Goal: Task Accomplishment & Management: Use online tool/utility

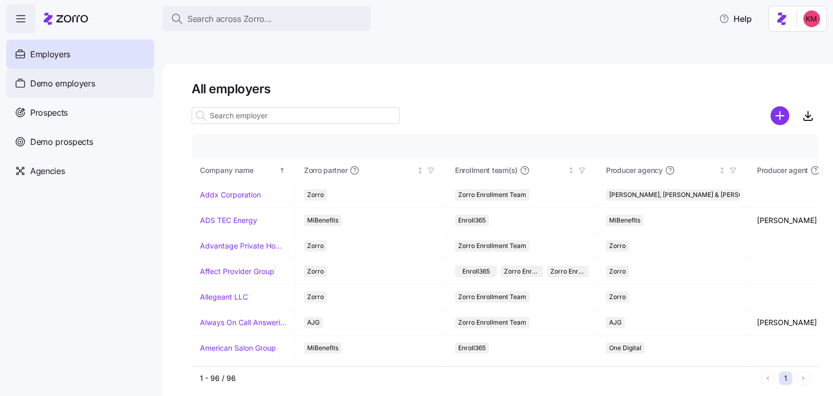
click at [78, 88] on span "Demo employers" at bounding box center [62, 83] width 65 height 13
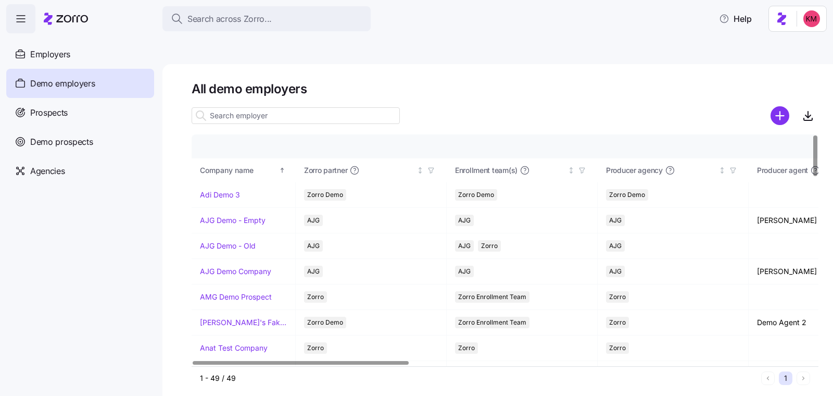
click at [243, 107] on input at bounding box center [296, 115] width 208 height 17
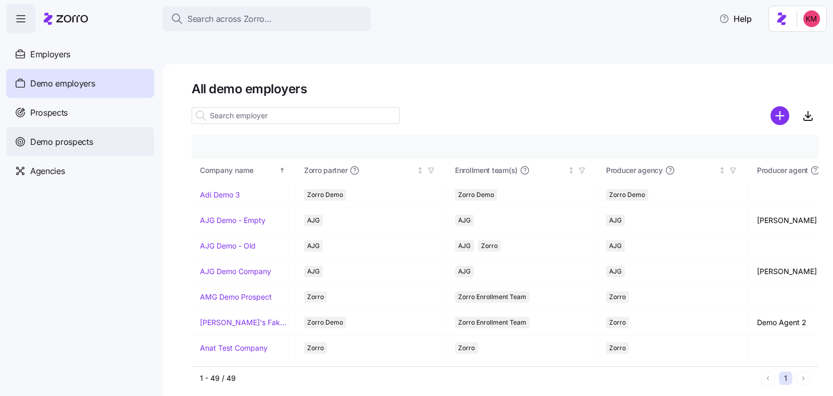
click at [50, 143] on span "Demo prospects" at bounding box center [61, 141] width 63 height 13
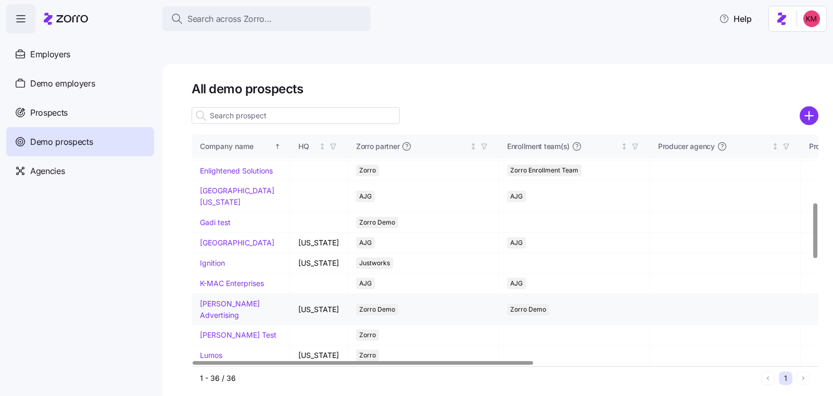
scroll to position [393, 0]
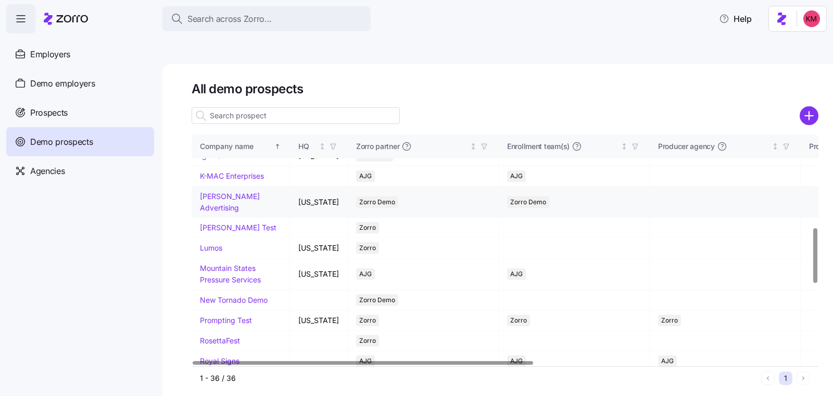
click at [218, 212] on link "Kurian's Advertising" at bounding box center [230, 202] width 60 height 20
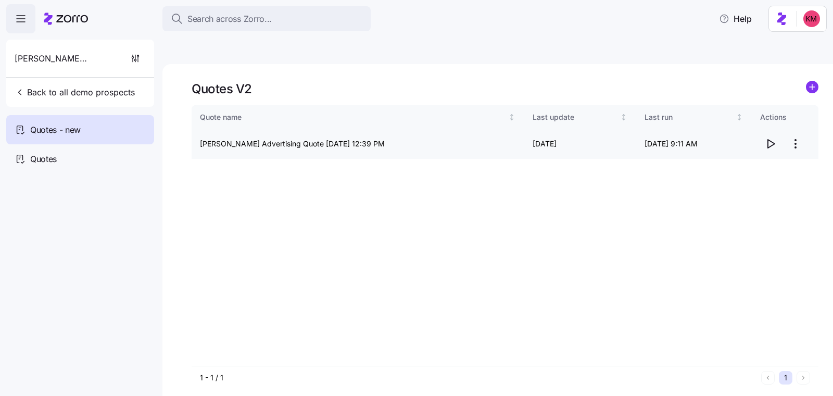
click at [769, 134] on span "button" at bounding box center [770, 144] width 20 height 20
click at [56, 94] on span "Back to all demo prospects" at bounding box center [75, 92] width 120 height 12
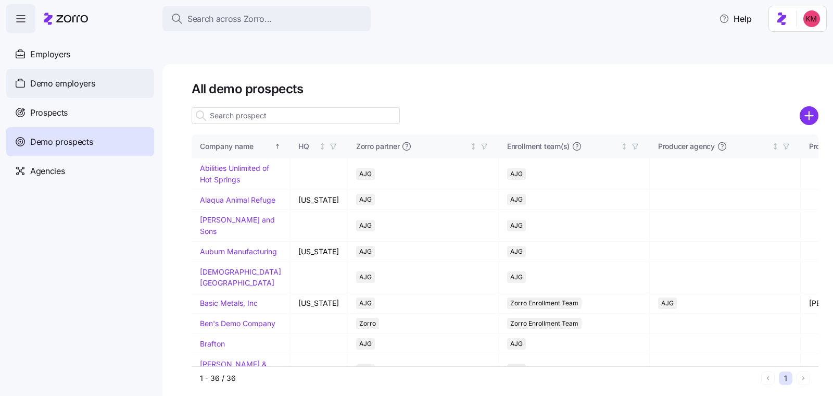
click at [87, 82] on span "Demo employers" at bounding box center [62, 83] width 65 height 13
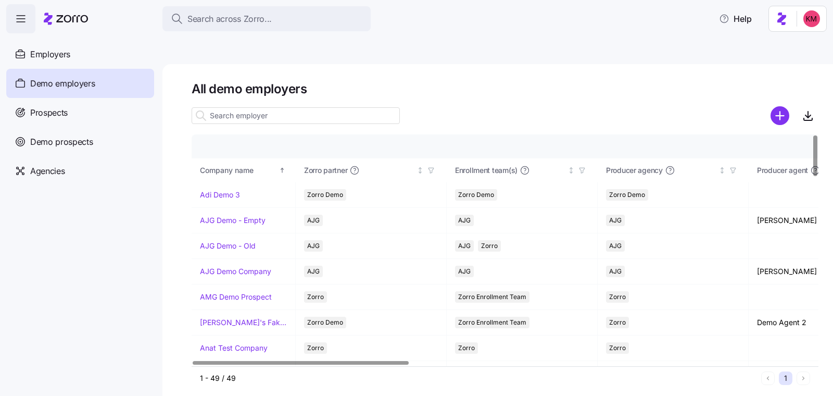
scroll to position [614, 0]
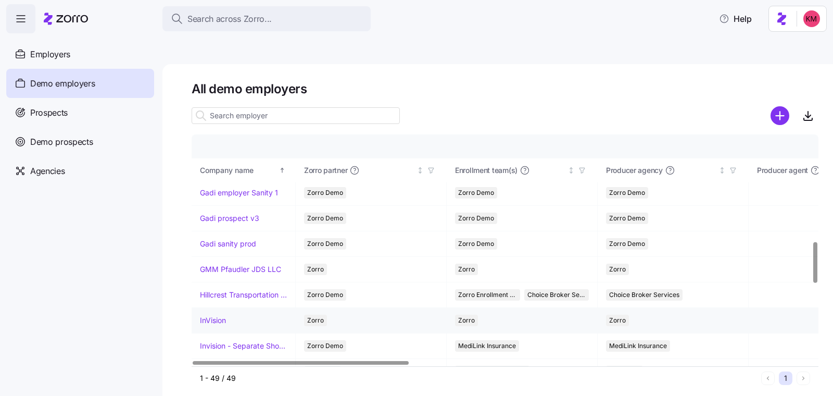
click at [214, 315] on link "InVision" at bounding box center [213, 320] width 26 height 10
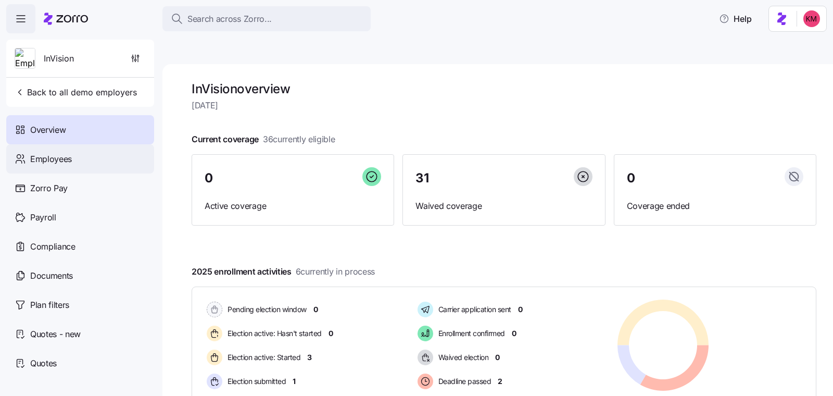
click at [41, 164] on span "Employees" at bounding box center [51, 158] width 42 height 13
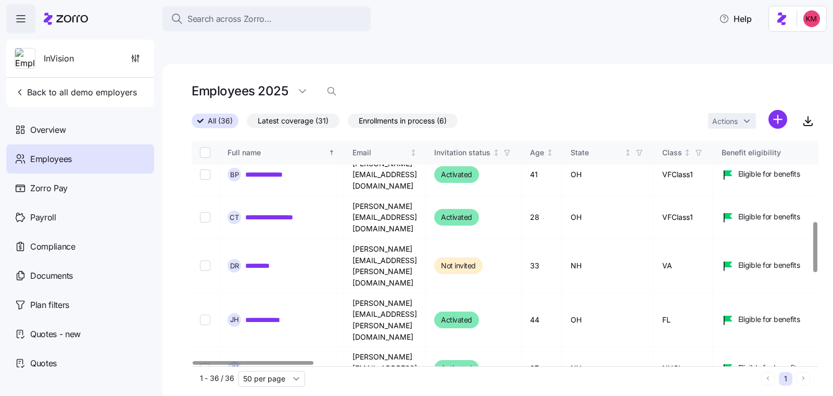
scroll to position [361, 0]
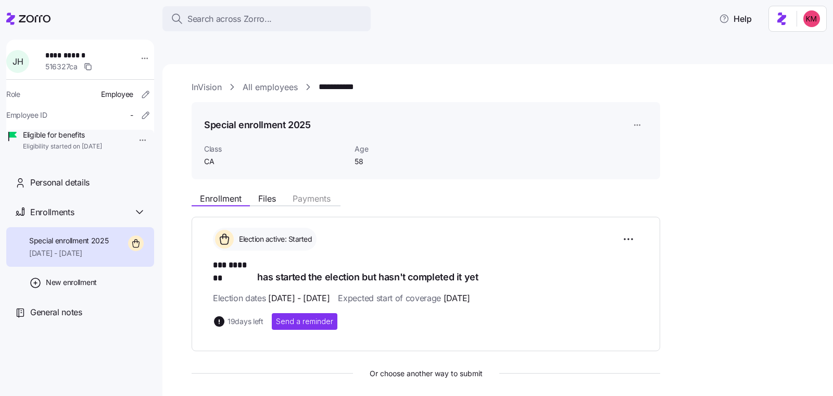
scroll to position [147, 0]
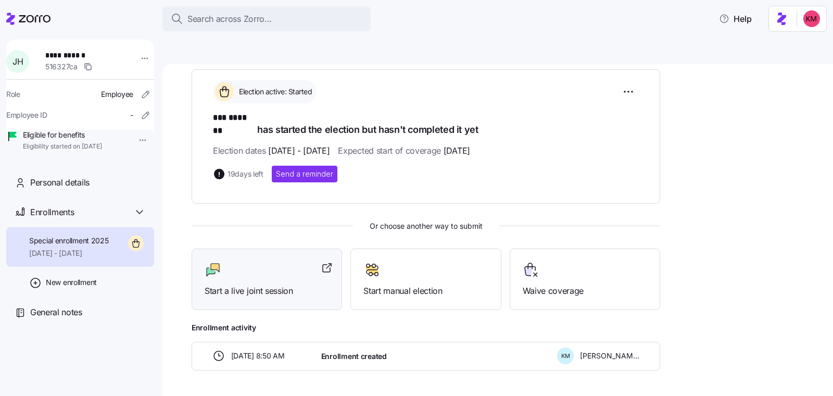
click at [262, 248] on div "Start a live joint session" at bounding box center [267, 279] width 150 height 62
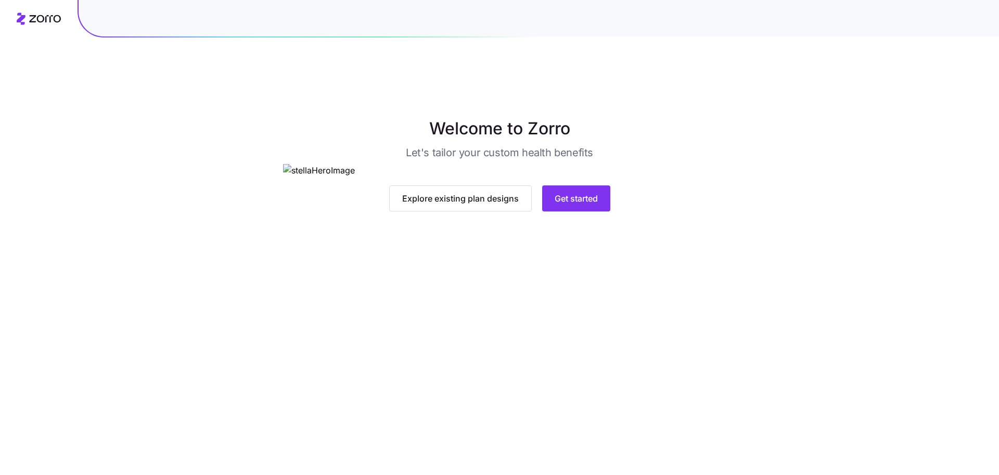
click at [589, 386] on main "Welcome to Zorro Let's tailor your custom health benefits Explore existing plan…" at bounding box center [499, 261] width 999 height 475
click at [588, 384] on main "Welcome to Zorro Let's tailor your custom health benefits Explore existing plan…" at bounding box center [499, 261] width 999 height 475
click at [589, 205] on span "Get started" at bounding box center [576, 198] width 43 height 12
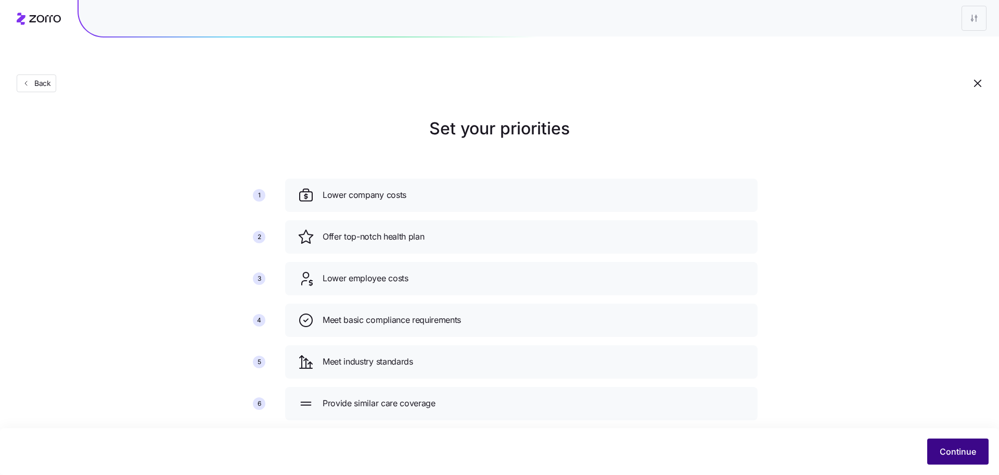
click at [957, 450] on span "Continue" at bounding box center [958, 451] width 36 height 12
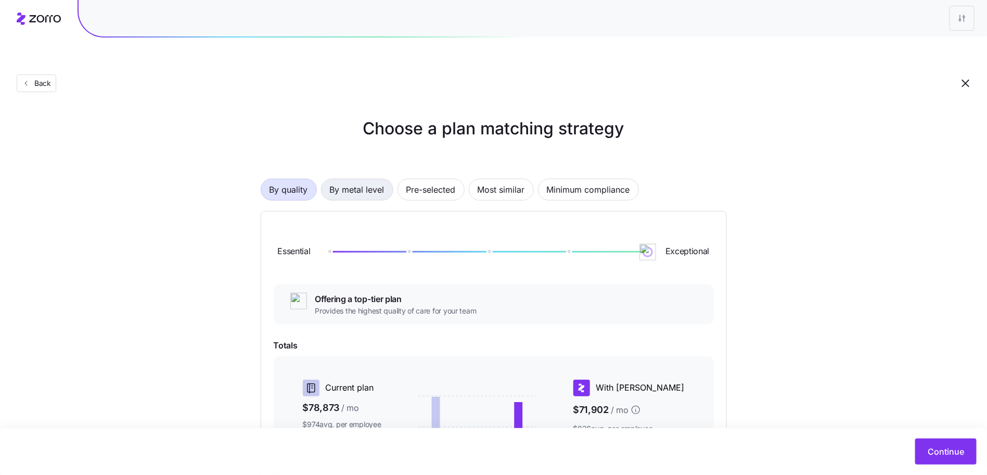
click at [353, 179] on span "By metal level" at bounding box center [357, 189] width 55 height 21
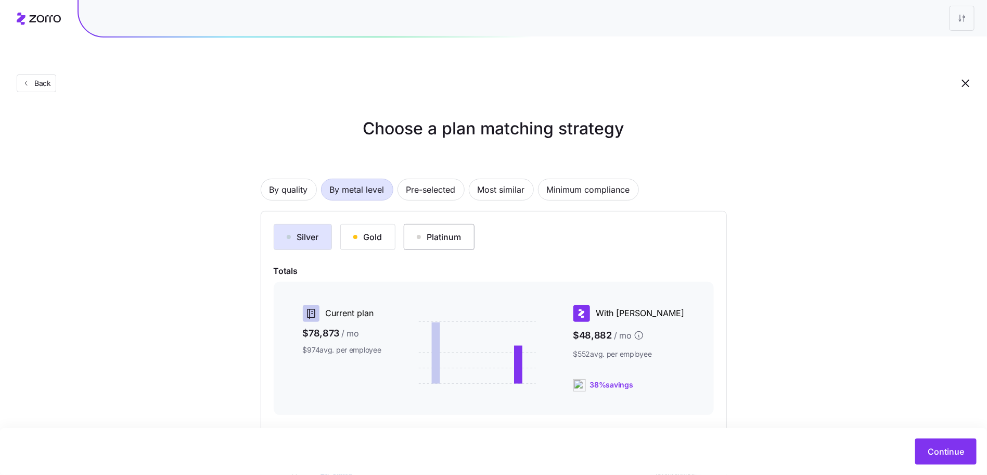
click at [432, 224] on button "Platinum" at bounding box center [439, 237] width 71 height 26
click at [355, 231] on div "Gold" at bounding box center [367, 237] width 29 height 12
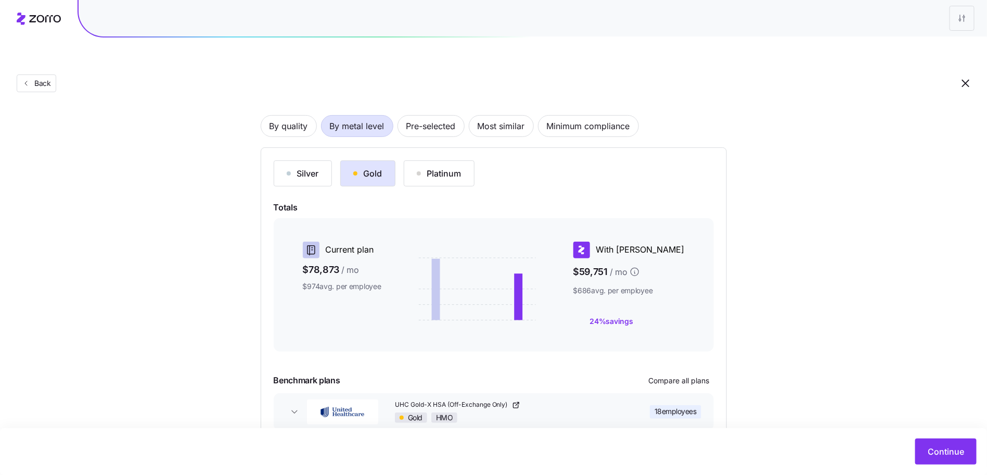
scroll to position [99, 0]
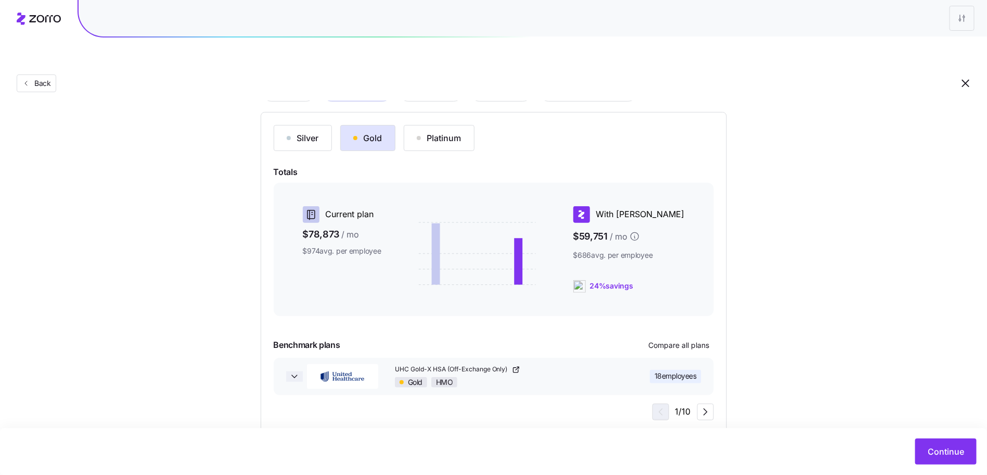
click at [294, 371] on icon "button" at bounding box center [294, 376] width 10 height 10
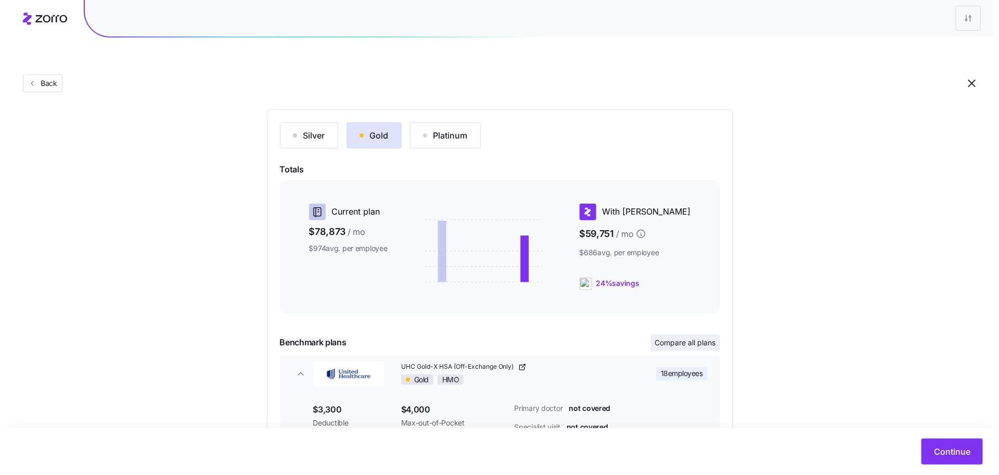
scroll to position [102, 0]
click at [676, 337] on span "Compare all plans" at bounding box center [679, 342] width 61 height 10
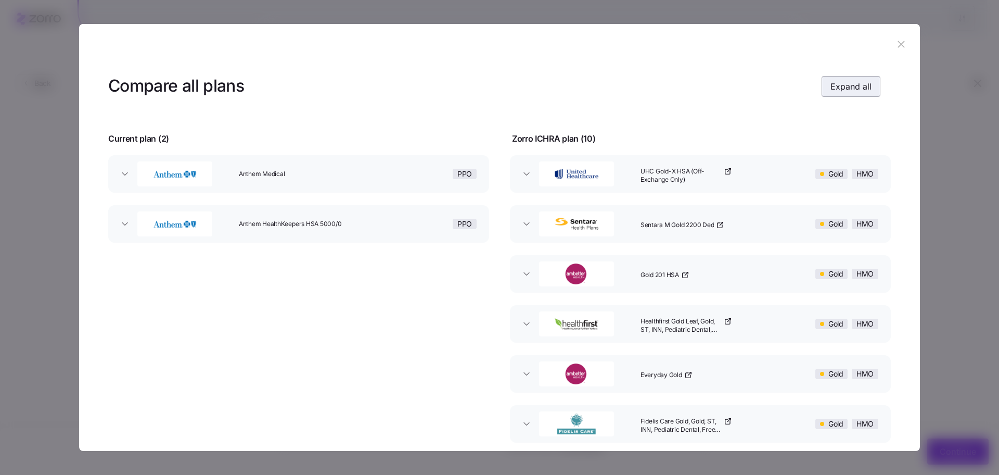
click at [850, 79] on button "Expand all" at bounding box center [851, 86] width 59 height 21
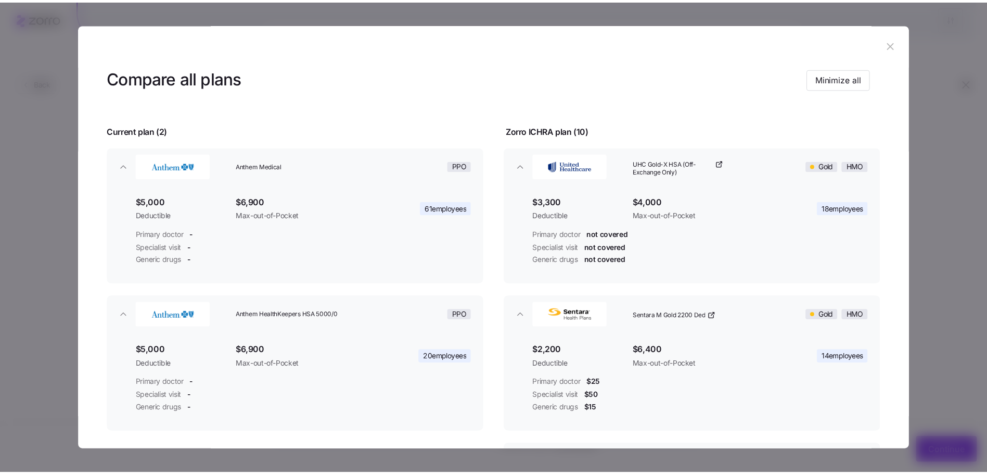
scroll to position [19, 0]
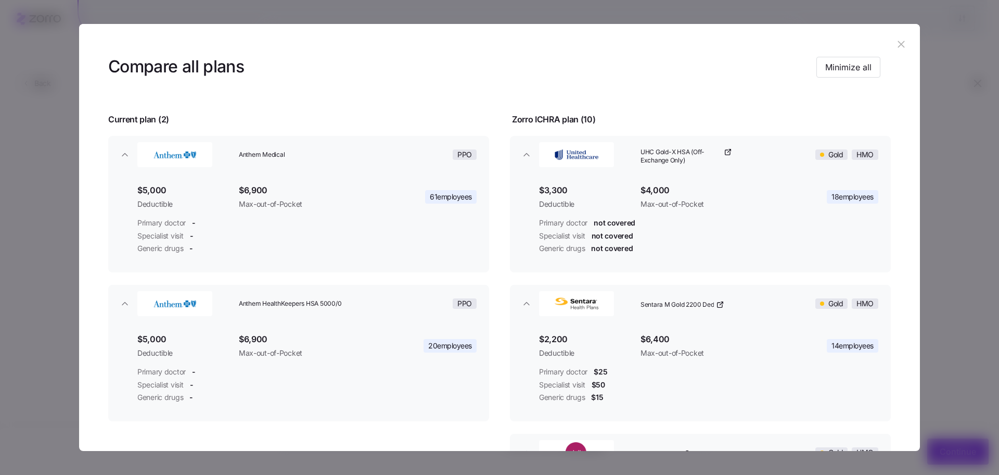
drag, startPoint x: 897, startPoint y: 41, endPoint x: 881, endPoint y: 50, distance: 18.5
click at [897, 40] on icon "button" at bounding box center [901, 44] width 11 height 11
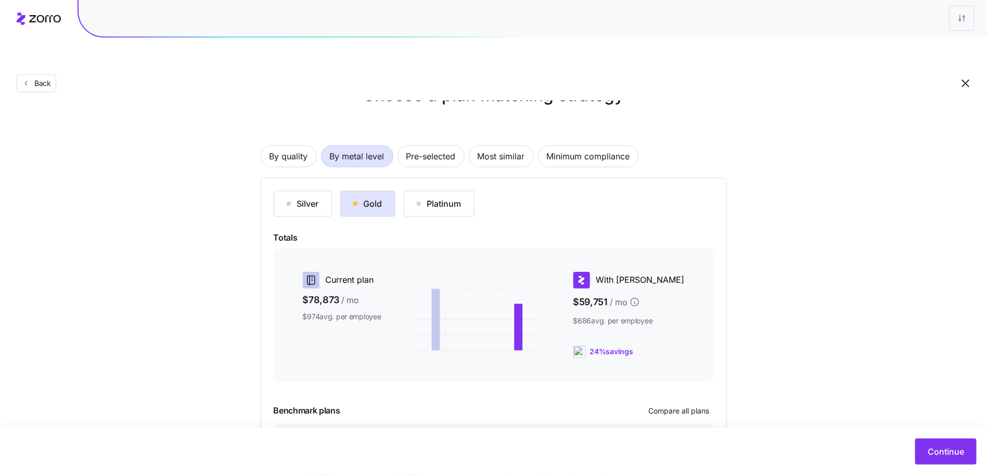
scroll to position [34, 0]
click at [513, 145] on span "Most similar" at bounding box center [501, 155] width 47 height 21
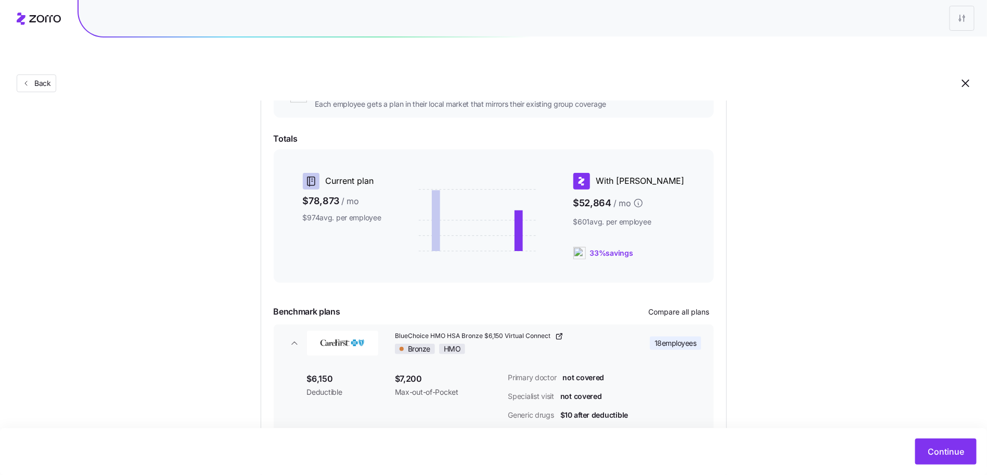
scroll to position [160, 0]
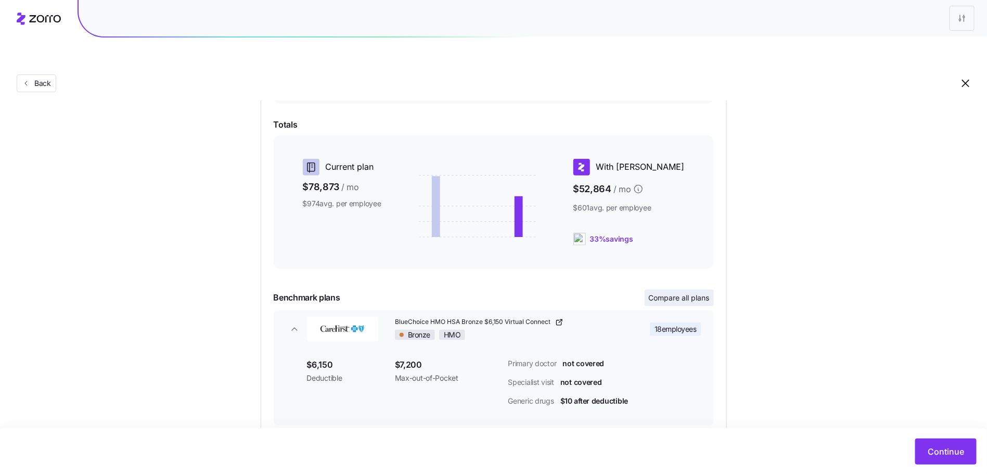
click at [696, 292] on span "Compare all plans" at bounding box center [679, 297] width 61 height 10
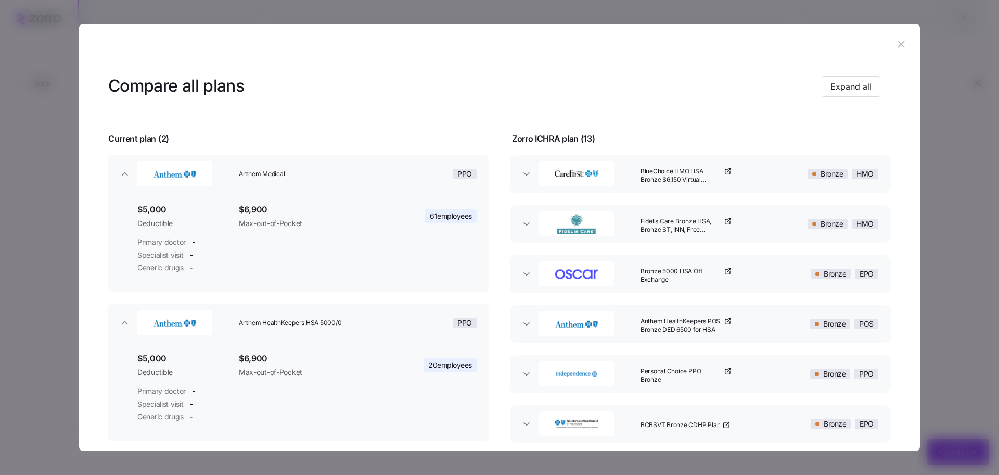
drag, startPoint x: 900, startPoint y: 48, endPoint x: 678, endPoint y: 40, distance: 222.9
click at [677, 41] on header at bounding box center [499, 45] width 841 height 42
click at [896, 48] on icon "button" at bounding box center [901, 44] width 11 height 11
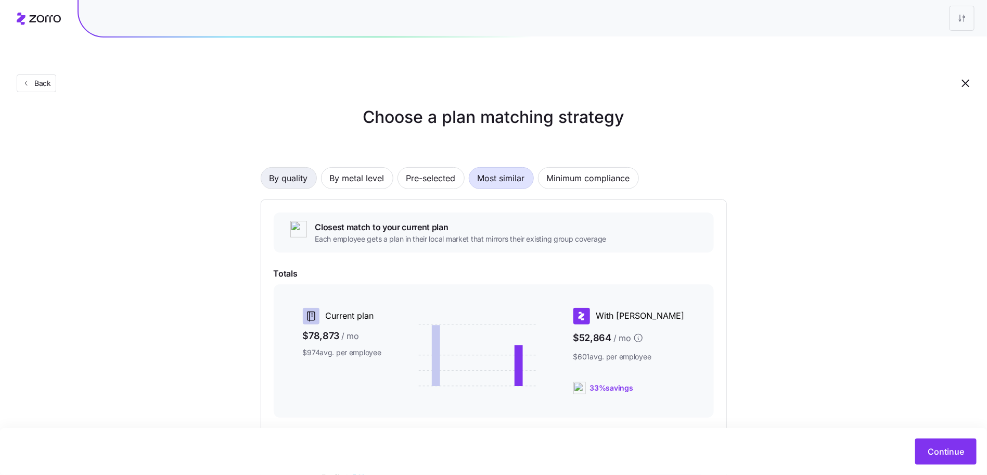
scroll to position [11, 0]
click at [355, 168] on span "By metal level" at bounding box center [357, 178] width 55 height 21
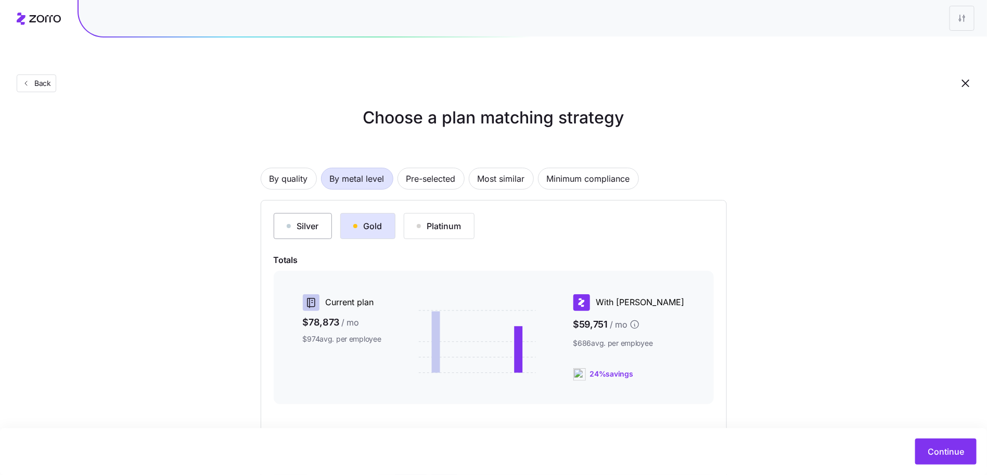
click at [305, 220] on div "Silver" at bounding box center [303, 226] width 32 height 12
click at [394, 213] on div "Silver Gold Platinum" at bounding box center [494, 226] width 440 height 26
click at [377, 220] on div "Gold" at bounding box center [367, 226] width 29 height 12
click at [455, 220] on div "Platinum" at bounding box center [439, 226] width 45 height 12
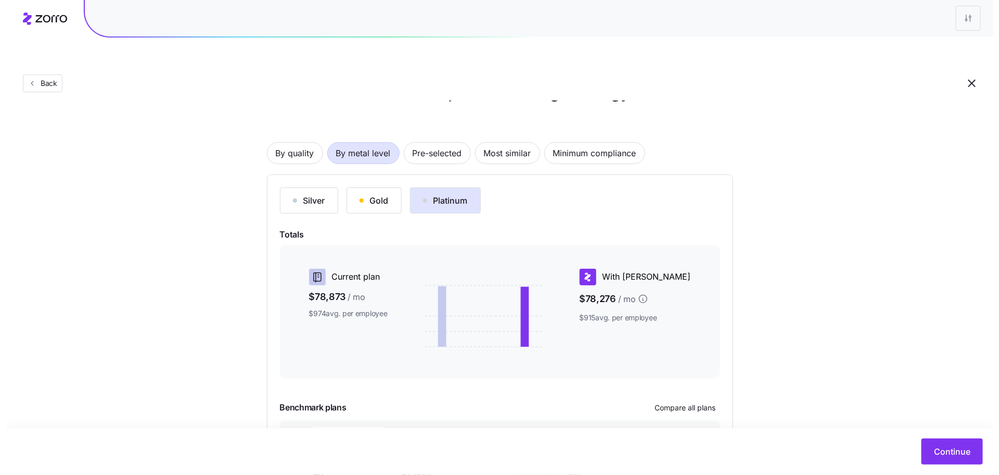
scroll to position [69, 0]
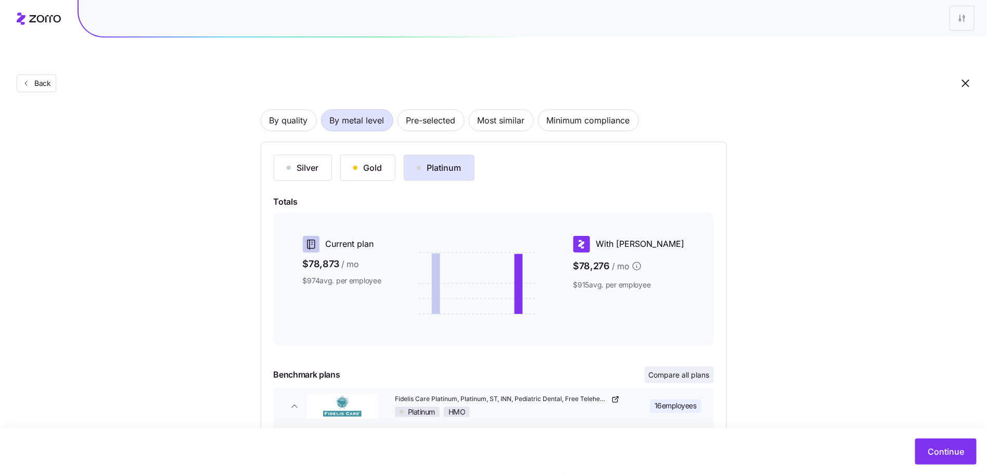
click at [680, 369] on span "Compare all plans" at bounding box center [679, 374] width 61 height 10
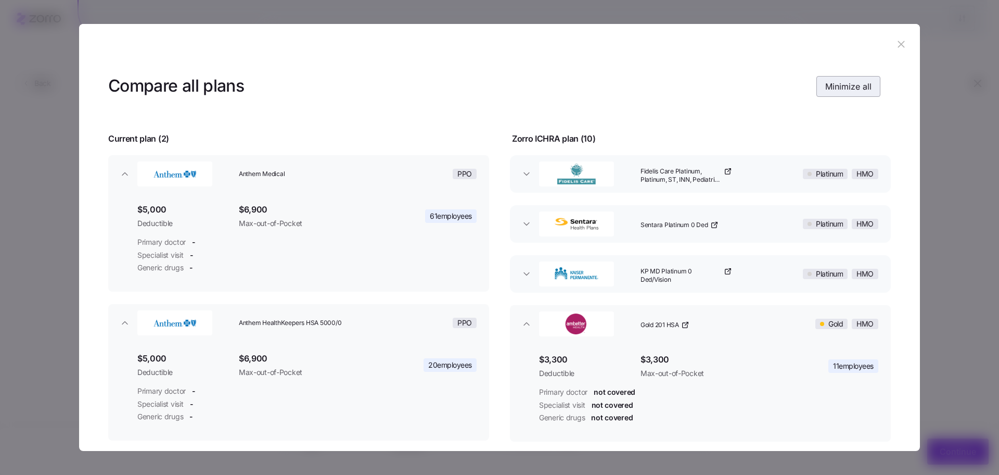
click at [839, 94] on button "Minimize all" at bounding box center [849, 86] width 64 height 21
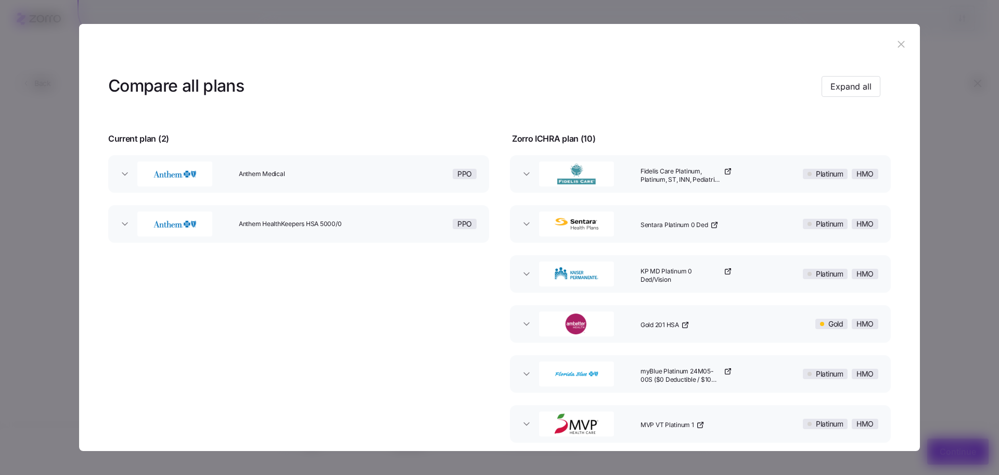
drag, startPoint x: 840, startPoint y: 84, endPoint x: 711, endPoint y: 223, distance: 189.7
click at [711, 223] on div "Compare all plans Expand all Current plan ( 2 ) Zorro ICHRA plan ( 10 ) Anthem …" at bounding box center [499, 387] width 841 height 642
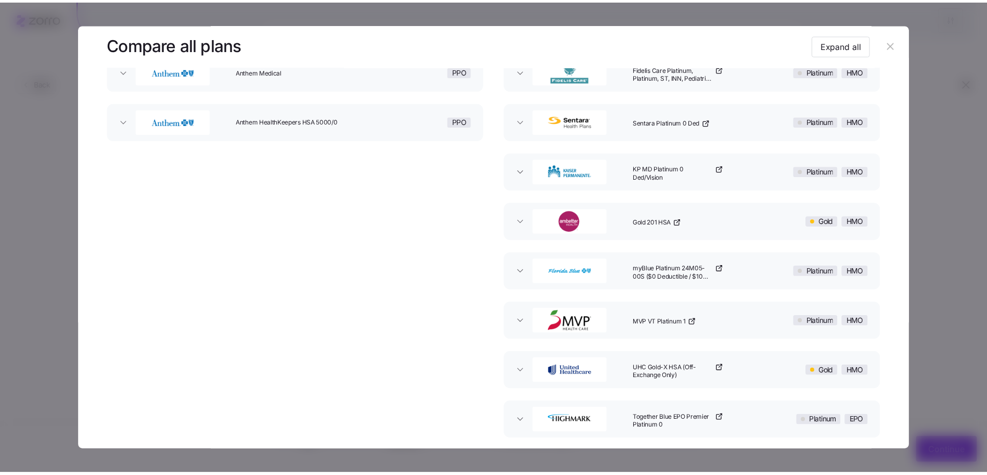
scroll to position [110, 0]
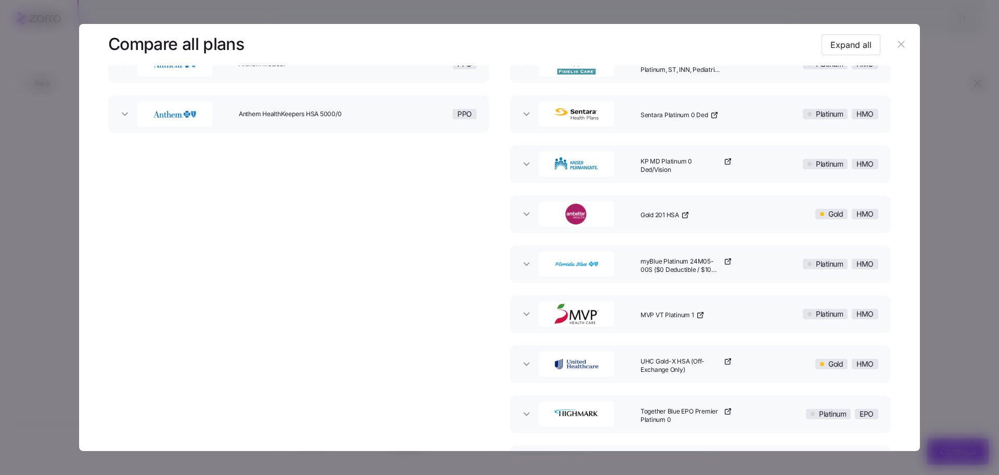
click at [901, 42] on icon "button" at bounding box center [901, 44] width 11 height 11
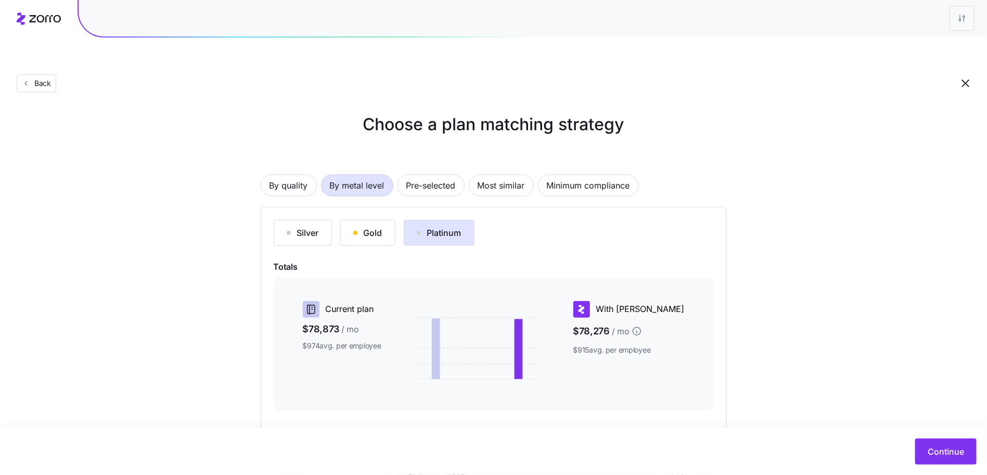
scroll to position [0, 0]
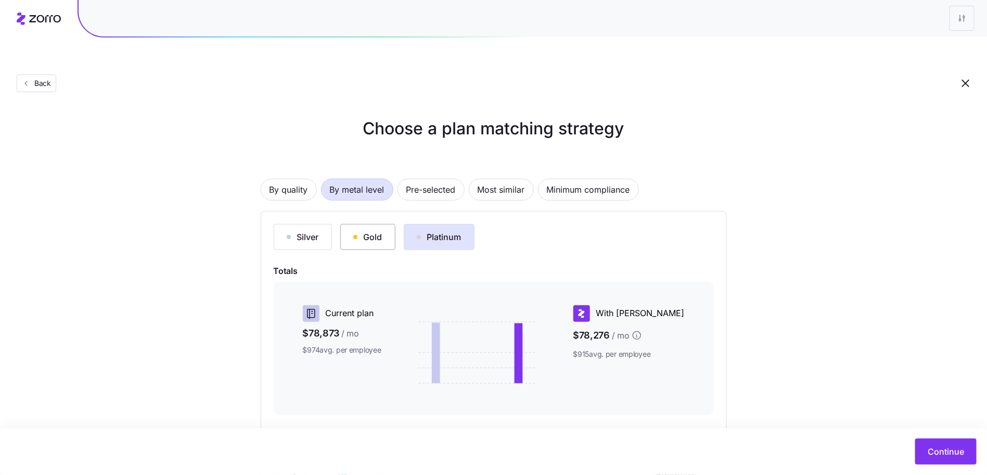
click at [355, 235] on div "button" at bounding box center [355, 237] width 4 height 4
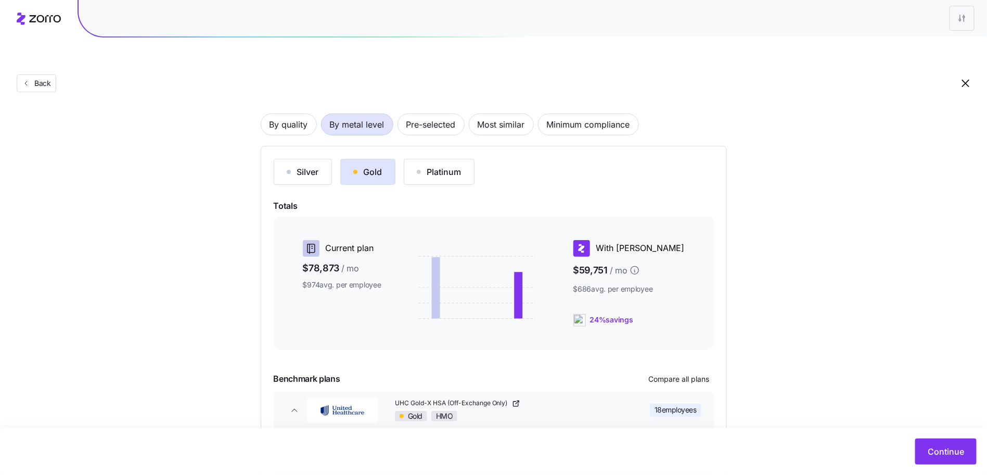
scroll to position [176, 0]
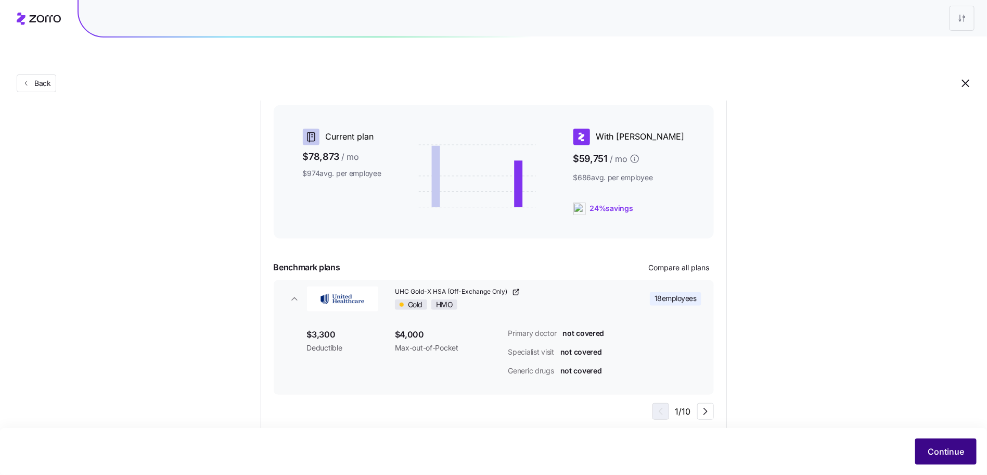
click at [962, 440] on button "Continue" at bounding box center [945, 451] width 61 height 26
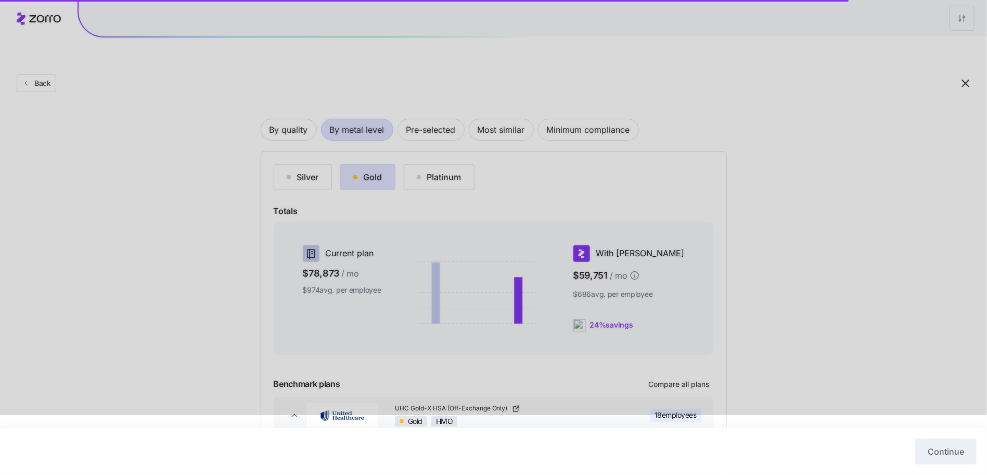
scroll to position [86, 0]
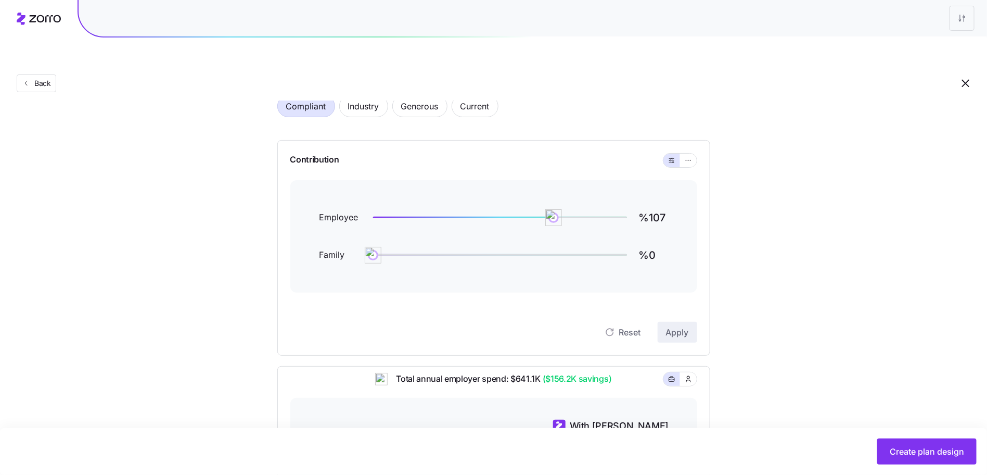
scroll to position [48, 0]
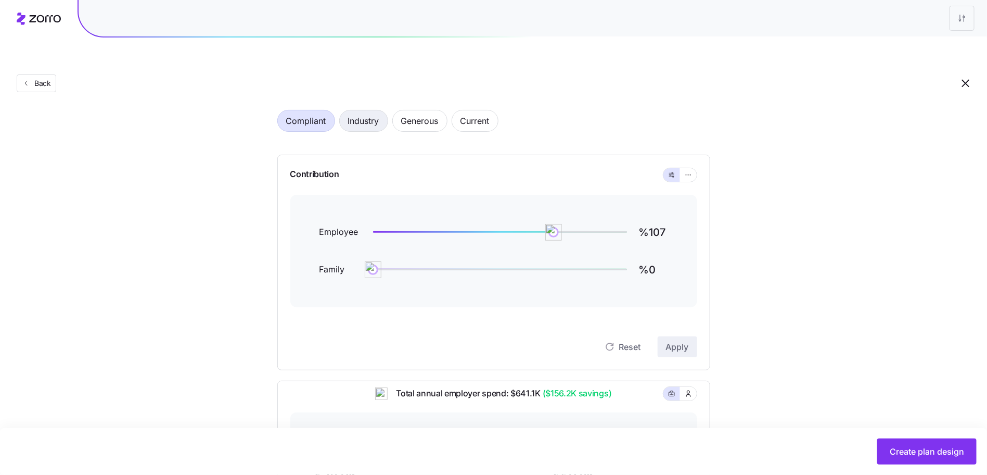
click at [372, 110] on span "Industry" at bounding box center [363, 120] width 31 height 21
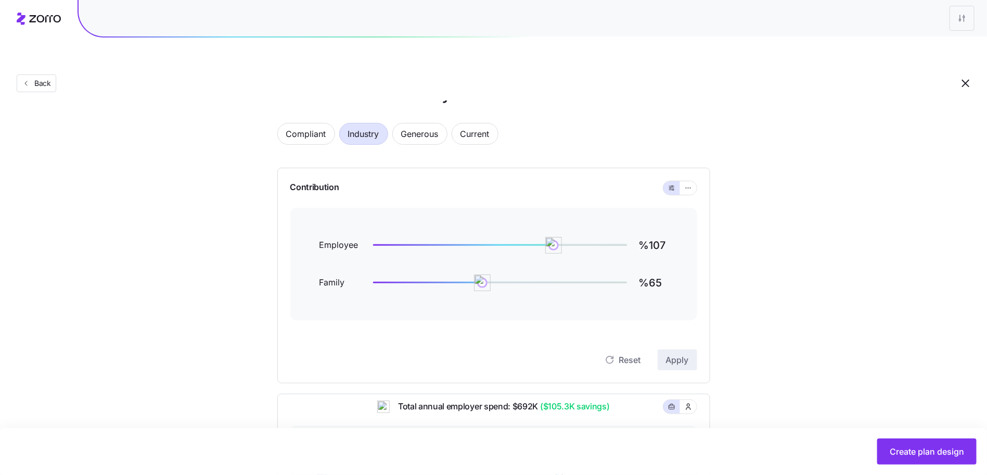
scroll to position [27, 0]
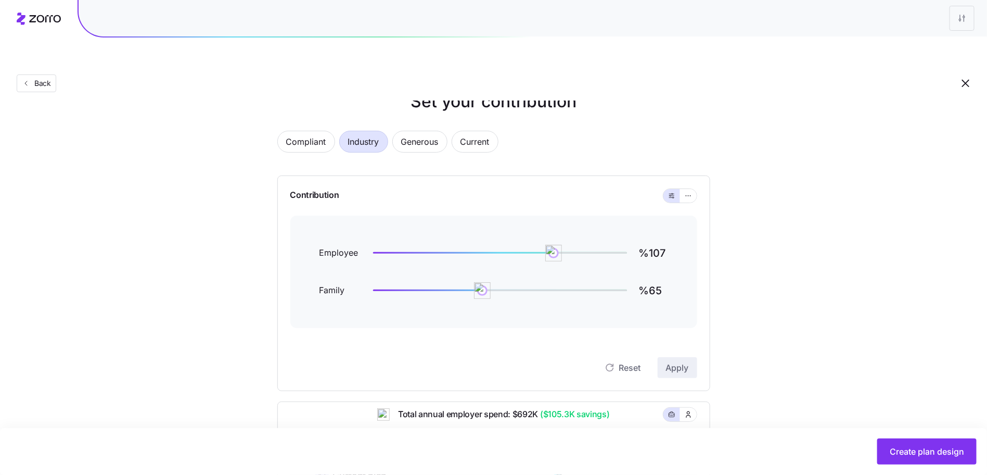
click at [336, 131] on div "Compliant Industry Generous Current" at bounding box center [493, 148] width 433 height 34
click at [299, 131] on span "Compliant" at bounding box center [306, 141] width 40 height 21
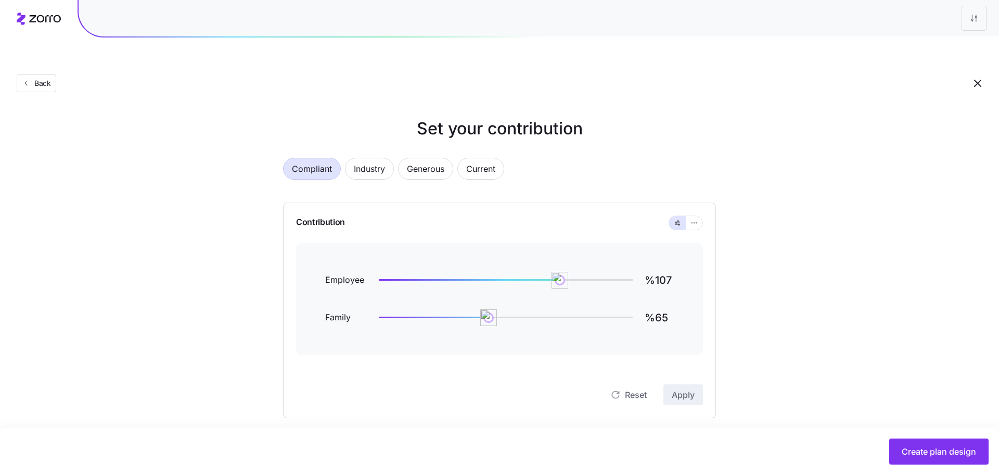
type input "%0"
type input "%84"
drag, startPoint x: 549, startPoint y: 253, endPoint x: 513, endPoint y: 250, distance: 35.5
click at [515, 271] on img at bounding box center [515, 280] width 18 height 18
drag, startPoint x: 372, startPoint y: 294, endPoint x: 476, endPoint y: 296, distance: 104.6
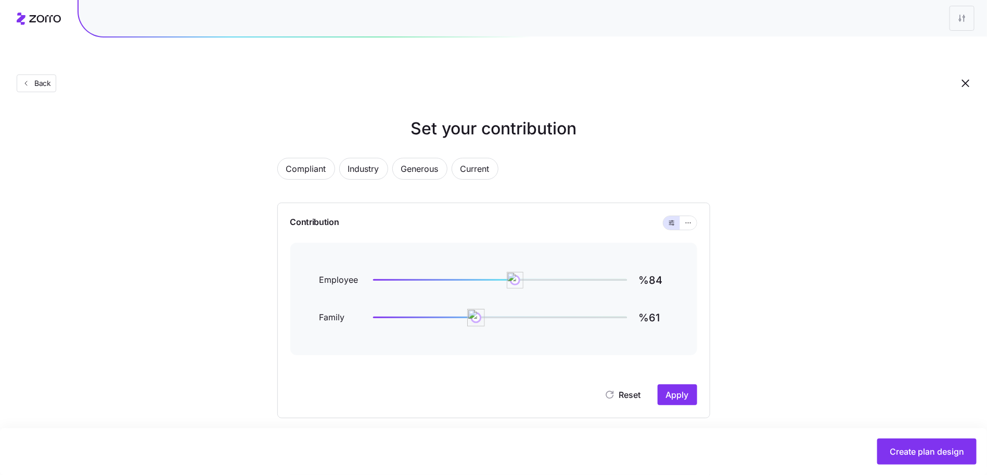
click at [476, 309] on img at bounding box center [476, 318] width 18 height 18
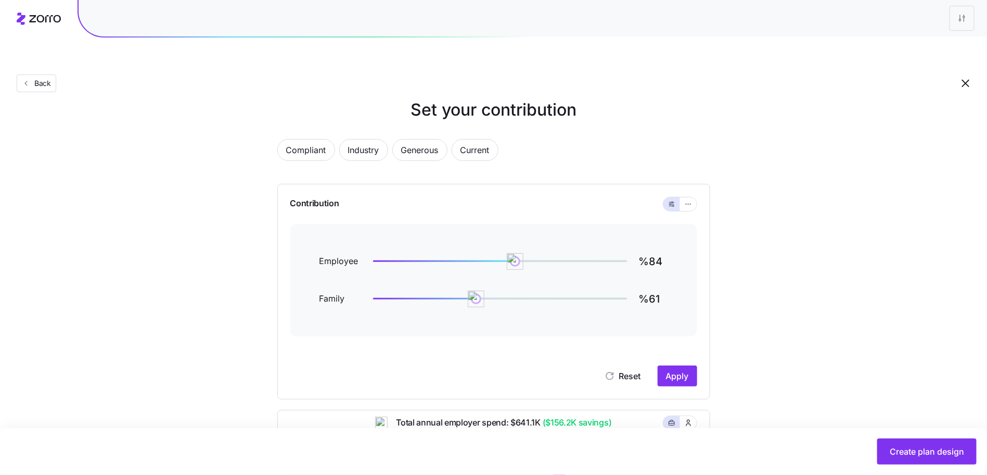
scroll to position [42, 0]
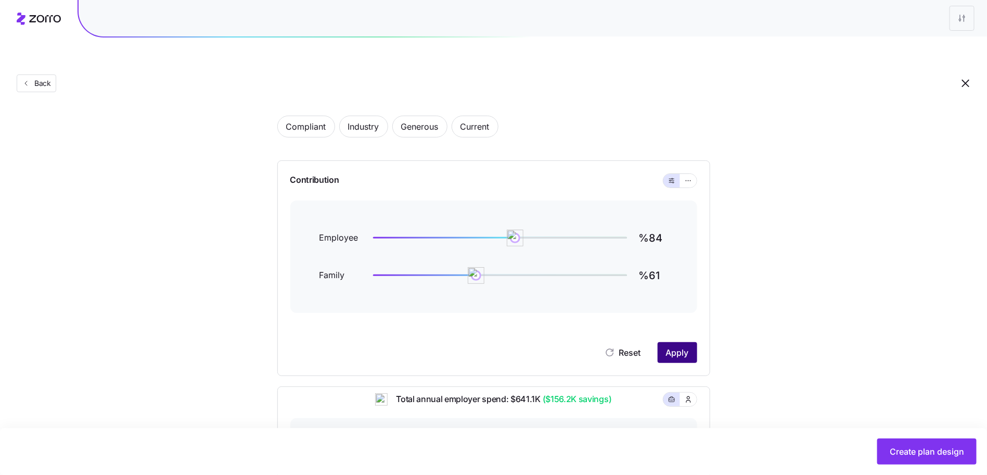
click at [674, 346] on span "Apply" at bounding box center [677, 352] width 23 height 12
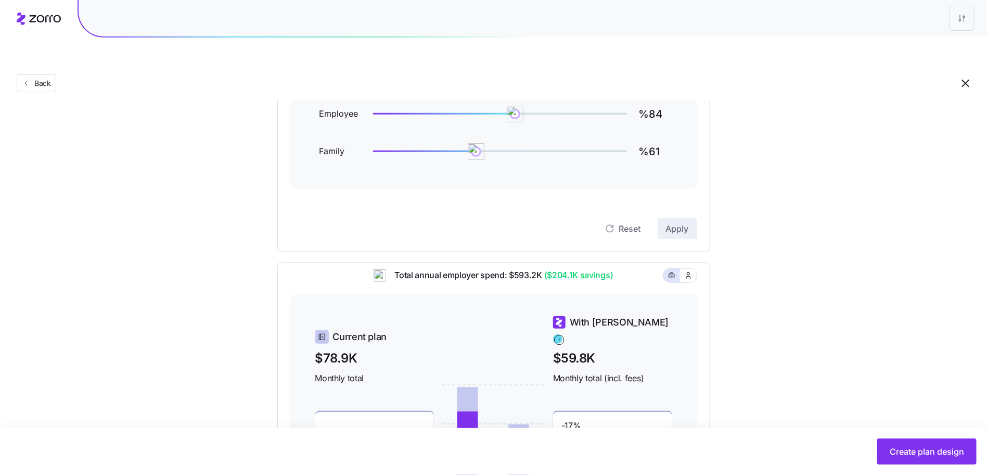
scroll to position [87, 0]
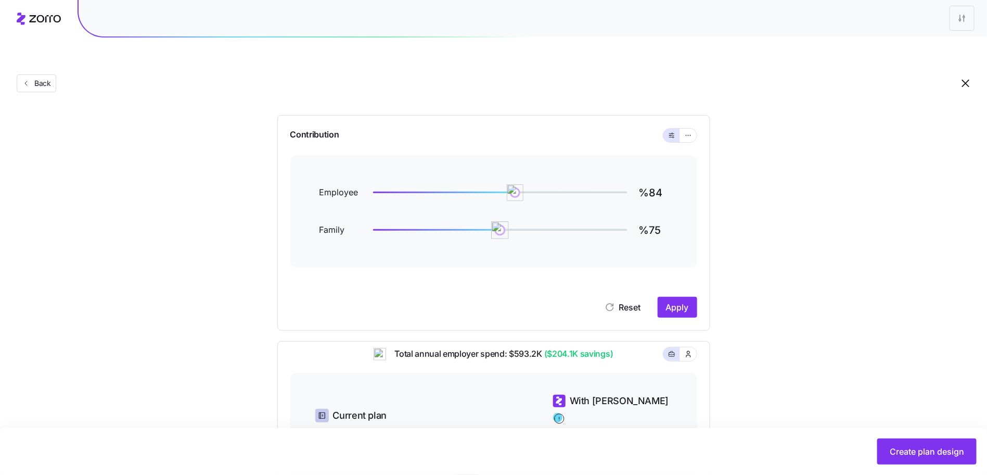
type input "%76"
drag, startPoint x: 473, startPoint y: 205, endPoint x: 502, endPoint y: 202, distance: 29.3
click at [502, 221] on img at bounding box center [502, 230] width 18 height 18
type input "%85"
click at [516, 184] on img at bounding box center [517, 193] width 18 height 18
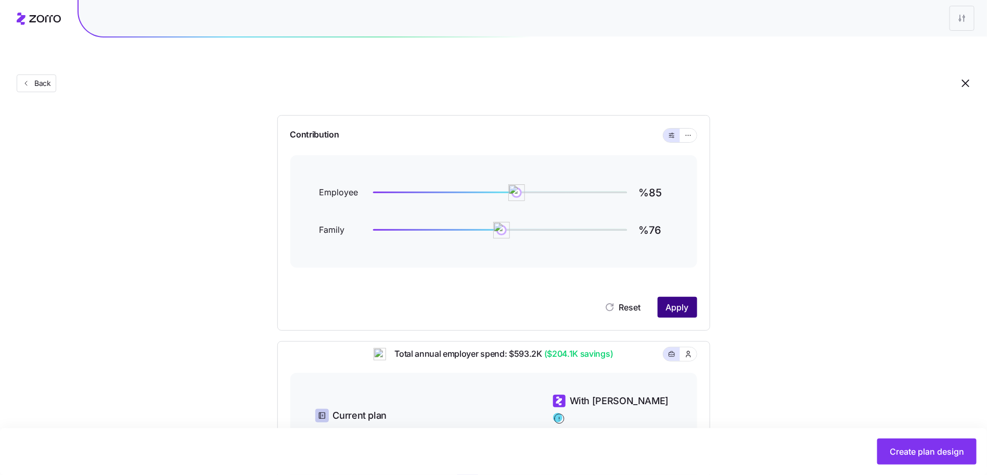
click at [687, 301] on span "Apply" at bounding box center [677, 307] width 23 height 12
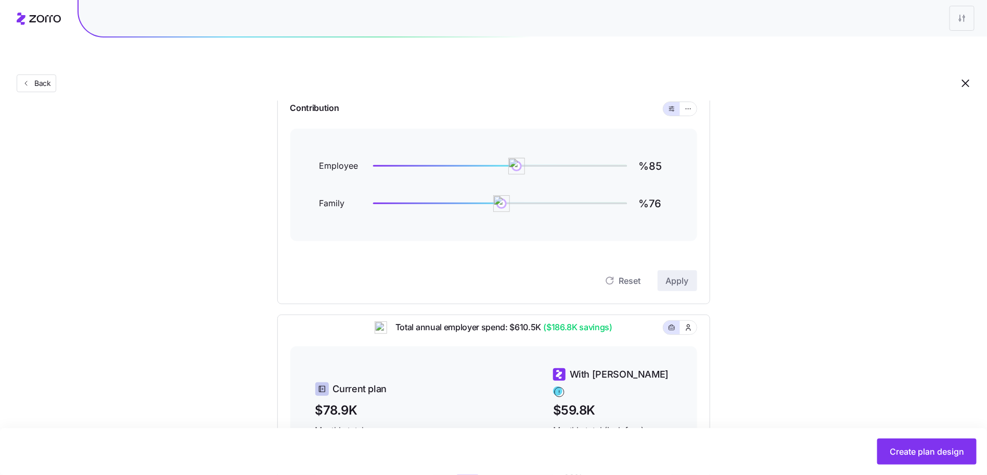
scroll to position [128, 0]
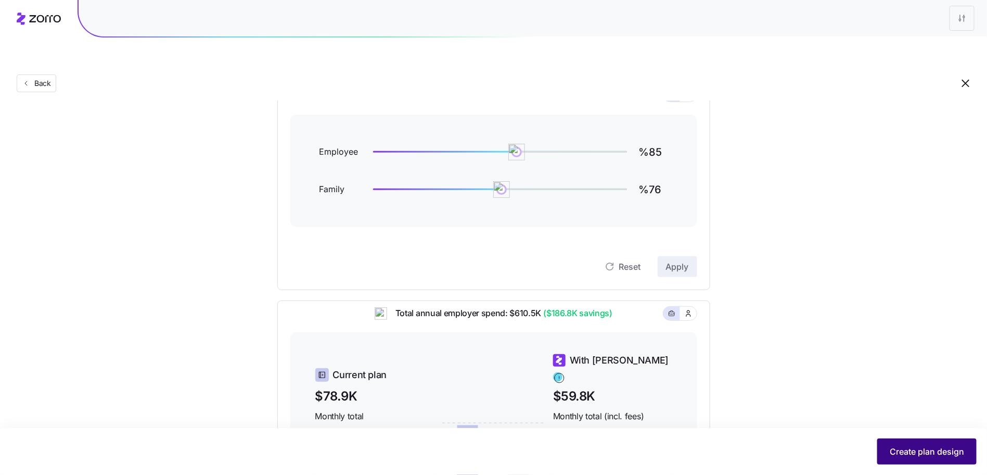
click at [899, 460] on button "Create plan design" at bounding box center [926, 451] width 99 height 26
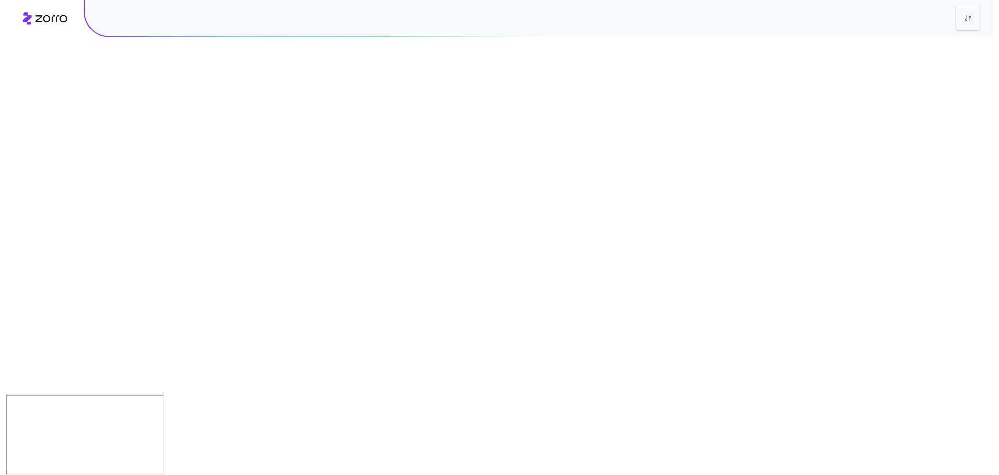
scroll to position [0, 0]
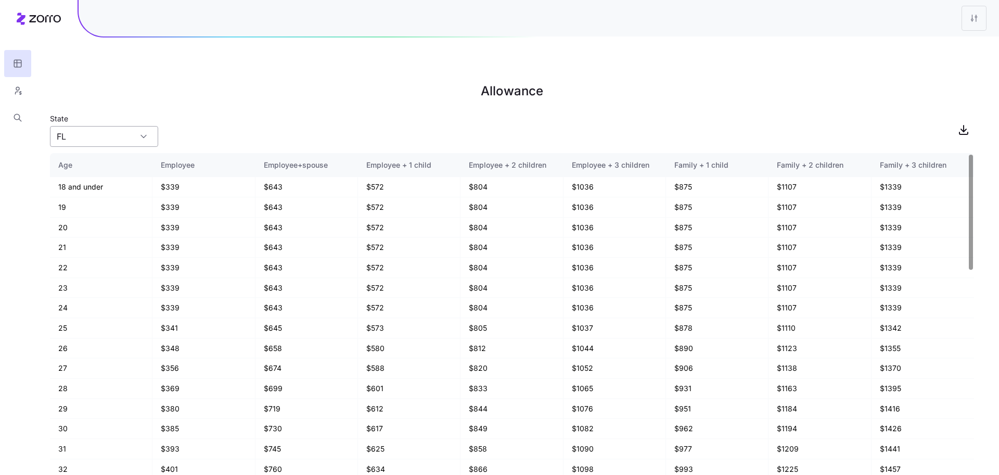
click at [129, 126] on input "FL" at bounding box center [104, 136] width 108 height 21
click at [110, 200] on div "PA" at bounding box center [104, 200] width 100 height 20
click at [121, 126] on input "PA" at bounding box center [104, 136] width 108 height 21
drag, startPoint x: 109, startPoint y: 234, endPoint x: 108, endPoint y: 208, distance: 26.0
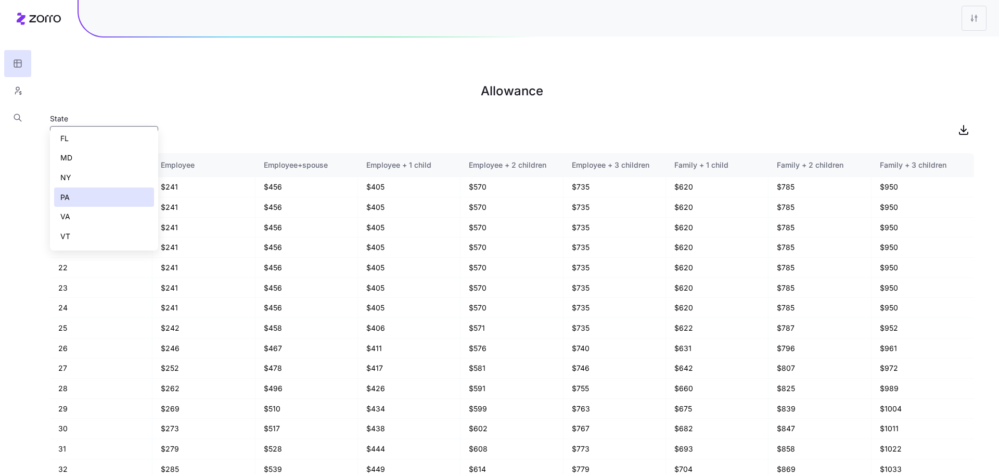
click at [108, 208] on div "FL MD NY PA VA VT" at bounding box center [104, 188] width 100 height 118
click at [108, 209] on div "VA" at bounding box center [104, 217] width 100 height 20
click at [112, 126] on input "VA" at bounding box center [104, 136] width 108 height 21
click at [189, 118] on div "State VA" at bounding box center [512, 129] width 924 height 35
click at [141, 126] on div "VA" at bounding box center [104, 136] width 108 height 21
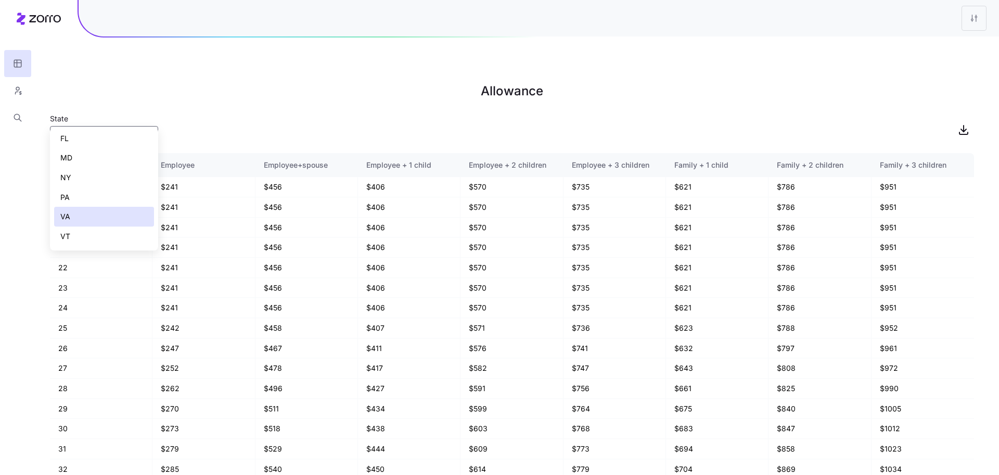
click at [133, 213] on div "VA" at bounding box center [104, 217] width 100 height 20
click at [200, 116] on div "State VA" at bounding box center [512, 129] width 924 height 35
click at [138, 126] on div "VA" at bounding box center [104, 136] width 108 height 21
drag, startPoint x: 115, startPoint y: 138, endPoint x: 114, endPoint y: 160, distance: 21.9
click at [114, 160] on div "FL MD NY PA VA VT" at bounding box center [104, 188] width 100 height 118
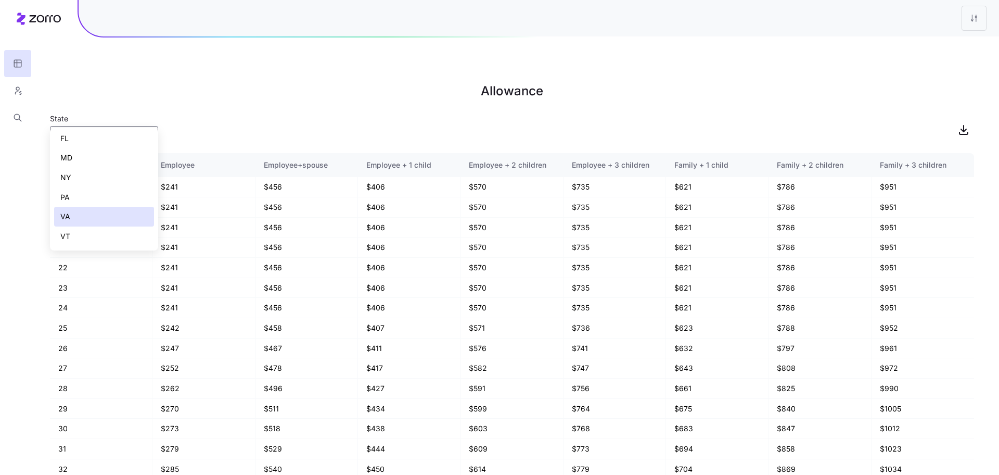
click at [114, 160] on div "MD" at bounding box center [104, 158] width 100 height 20
type input "MD"
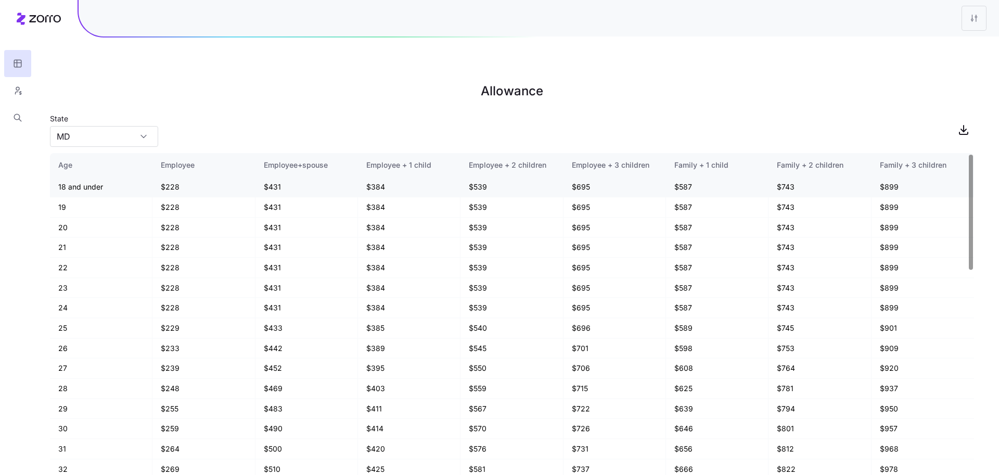
scroll to position [0, 0]
click at [189, 112] on div "State MD" at bounding box center [512, 129] width 924 height 35
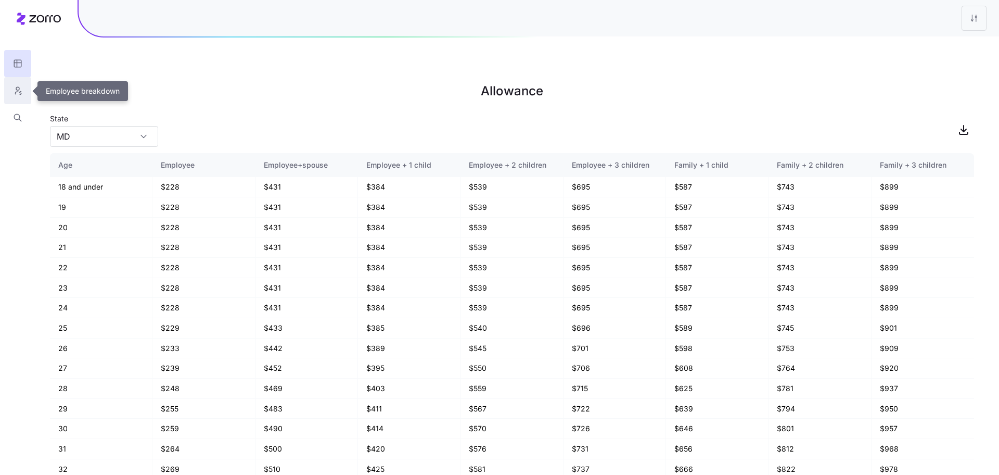
click at [19, 90] on icon "button" at bounding box center [17, 90] width 9 height 10
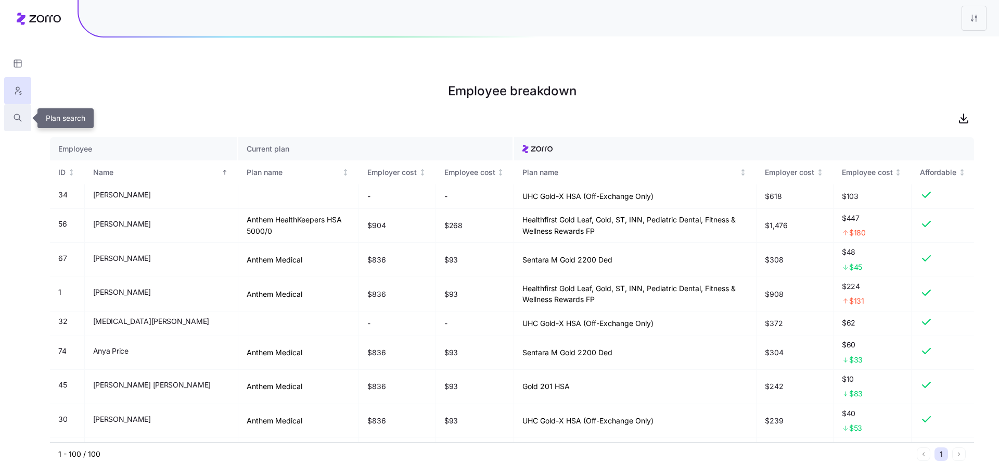
click at [21, 121] on icon "button" at bounding box center [17, 117] width 9 height 10
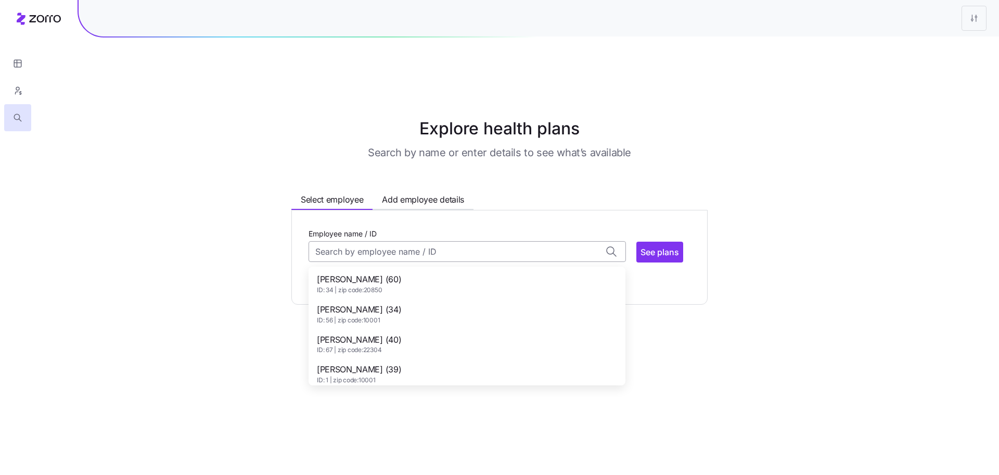
click at [436, 241] on input "Employee name / ID" at bounding box center [467, 251] width 317 height 21
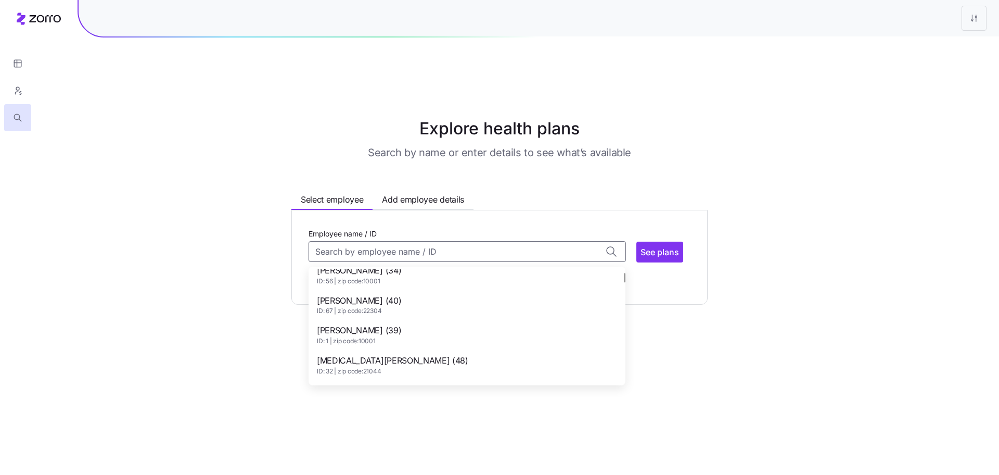
scroll to position [50, 0]
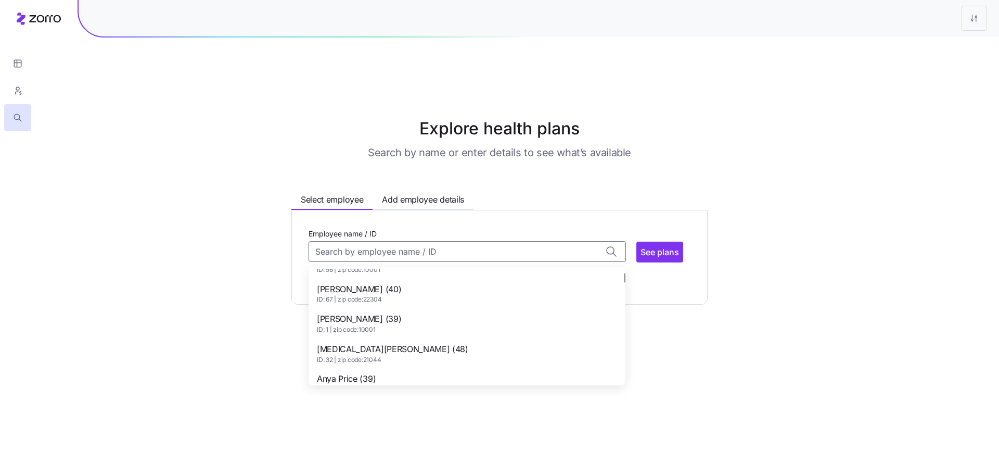
click at [388, 325] on span "ID: 1 | zip code: 10001" at bounding box center [359, 329] width 84 height 9
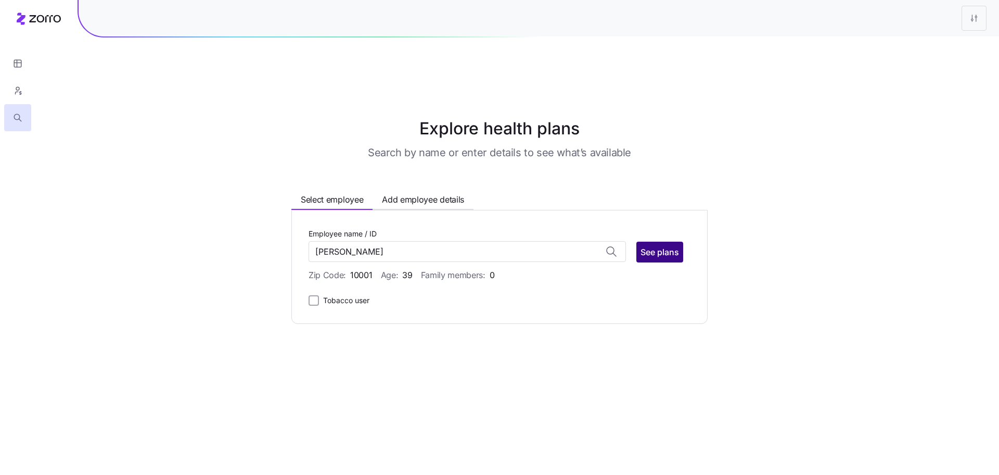
click at [645, 246] on span "See plans" at bounding box center [660, 252] width 39 height 12
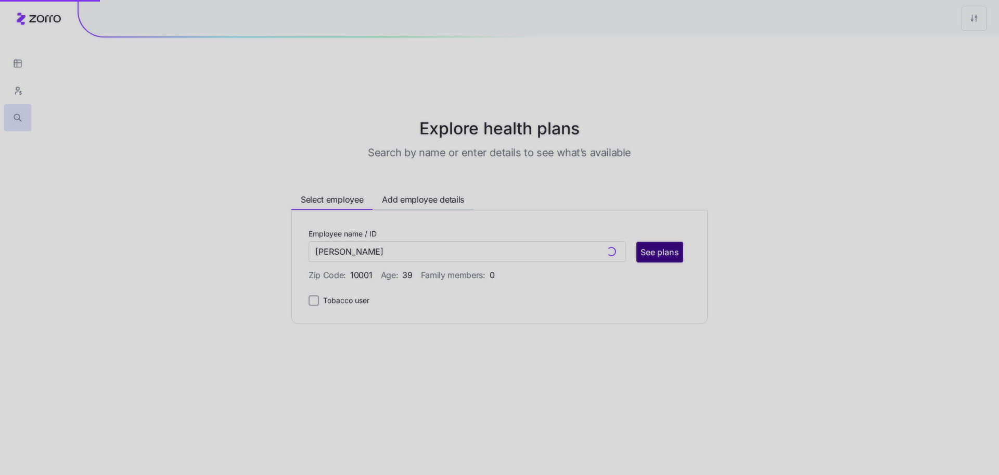
type input "Amelia Adkinson (ID: 1)"
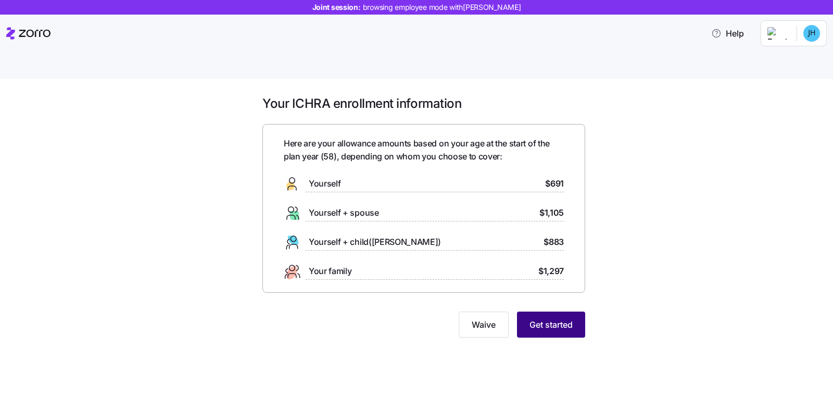
click at [569, 318] on span "Get started" at bounding box center [550, 324] width 43 height 12
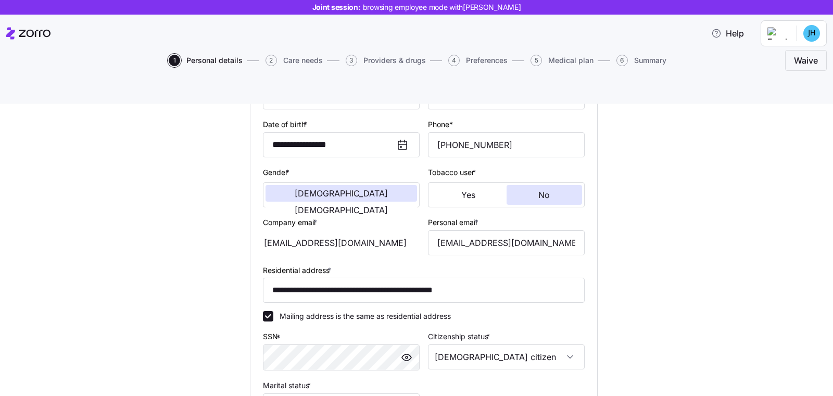
scroll to position [289, 0]
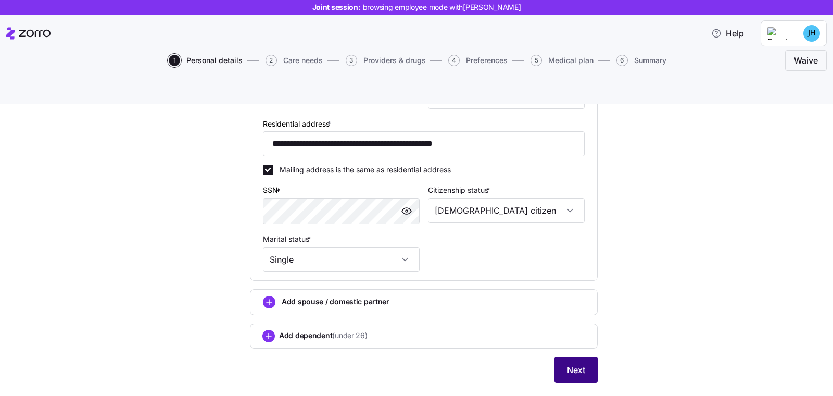
click at [569, 356] on button "Next" at bounding box center [575, 369] width 43 height 26
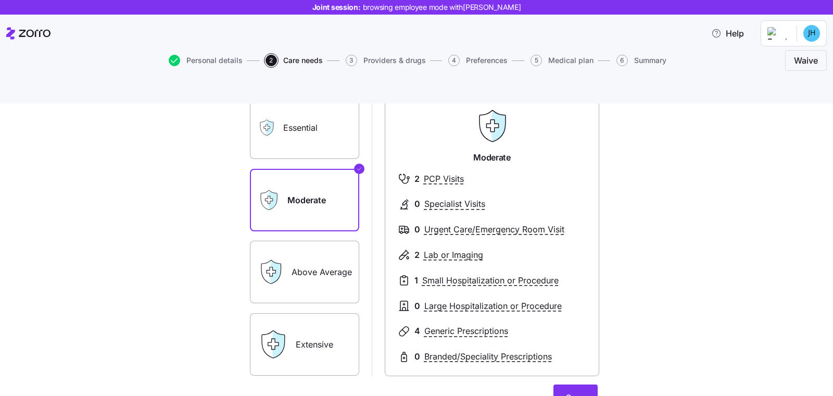
scroll to position [20, 0]
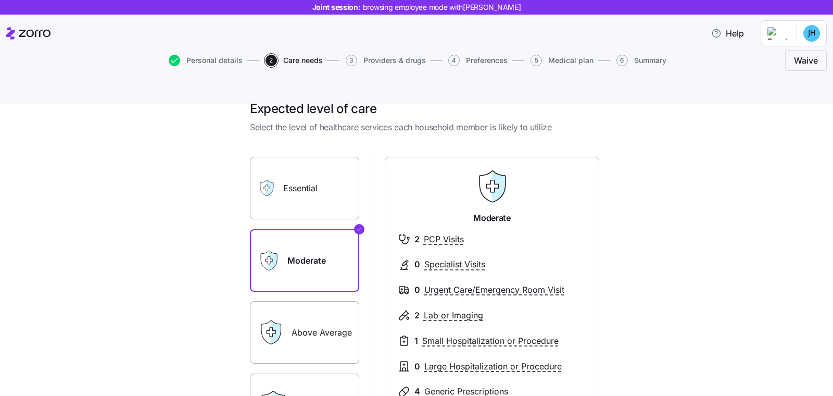
click at [308, 163] on label "Essential" at bounding box center [304, 188] width 109 height 62
click at [0, 0] on input "Essential" at bounding box center [0, 0] width 0 height 0
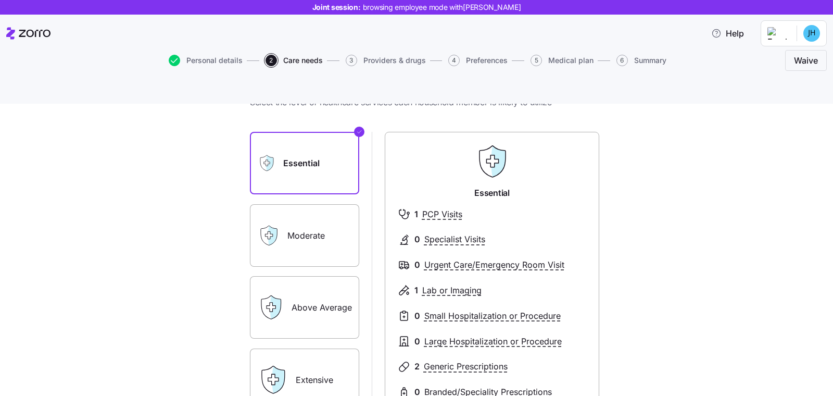
click at [339, 283] on label "Above Average" at bounding box center [304, 307] width 109 height 62
click at [0, 0] on input "Above Average" at bounding box center [0, 0] width 0 height 0
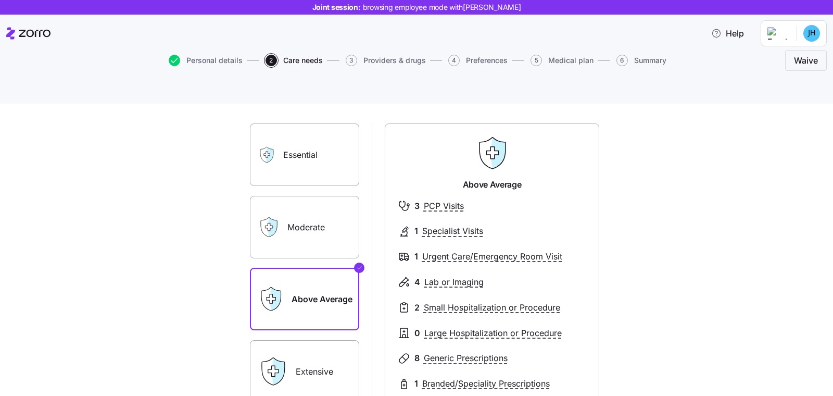
scroll to position [124, 0]
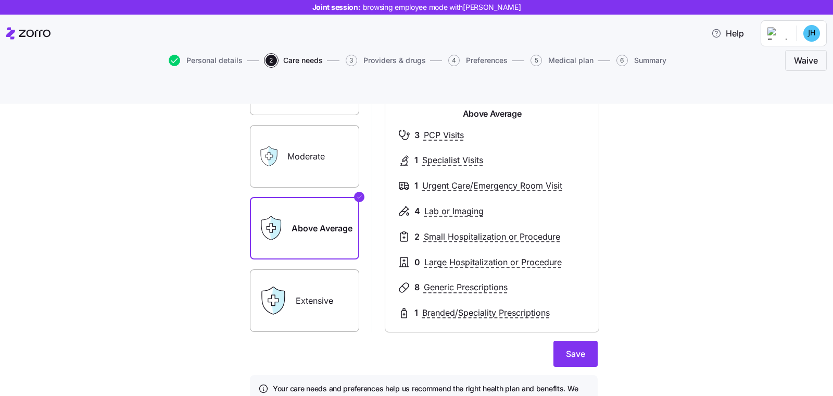
click at [312, 272] on label "Extensive" at bounding box center [304, 300] width 109 height 62
click at [0, 0] on input "Extensive" at bounding box center [0, 0] width 0 height 0
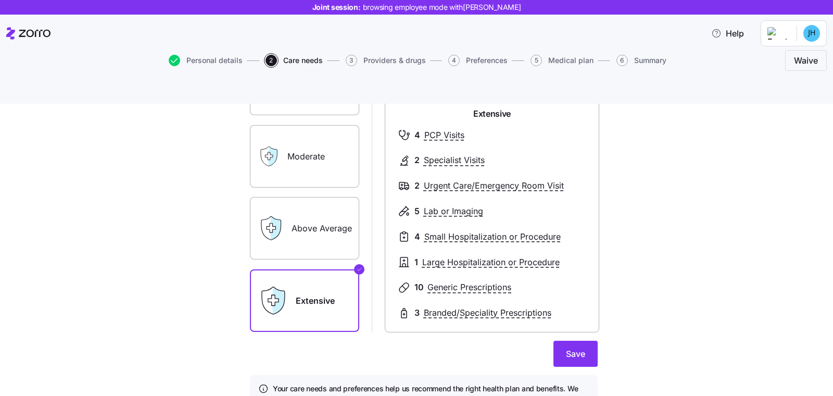
click at [310, 148] on label "Moderate" at bounding box center [304, 156] width 109 height 62
click at [0, 0] on input "Moderate" at bounding box center [0, 0] width 0 height 0
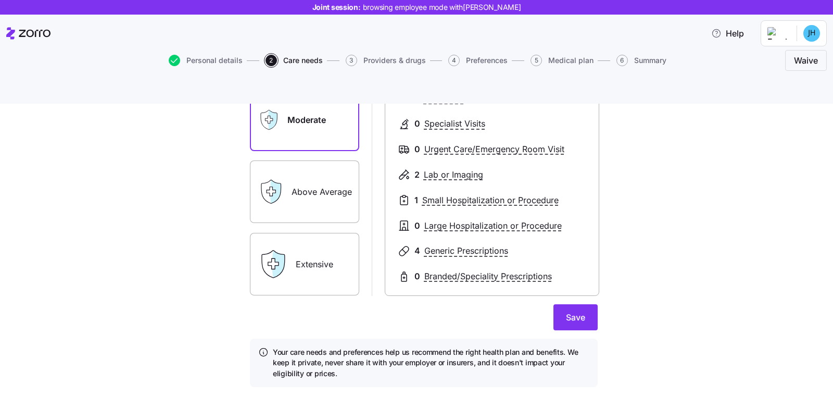
scroll to position [164, 0]
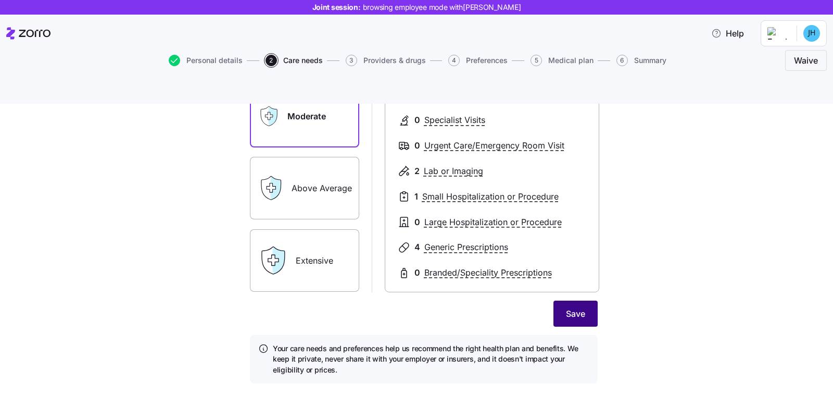
click at [575, 300] on button "Save" at bounding box center [575, 313] width 44 height 26
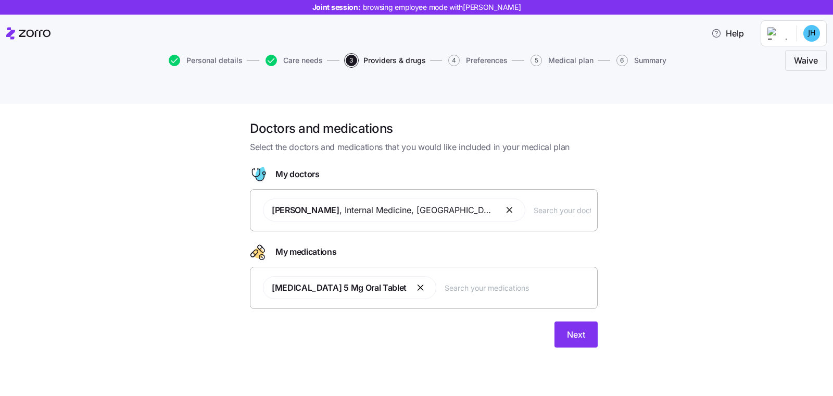
click at [445, 273] on div "Lisinopril 5 Mg Oral Tablet" at bounding box center [424, 287] width 334 height 35
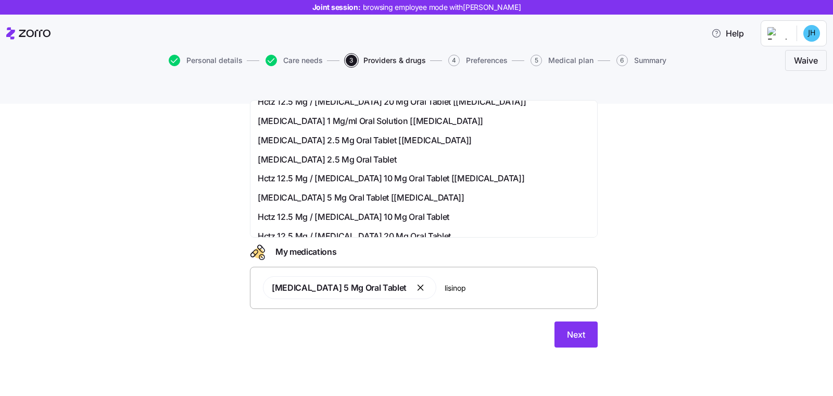
scroll to position [202, 0]
type input "lisinop"
click at [686, 169] on div "Doctors and medications Select the doctors and medications that you would like …" at bounding box center [423, 239] width 789 height 239
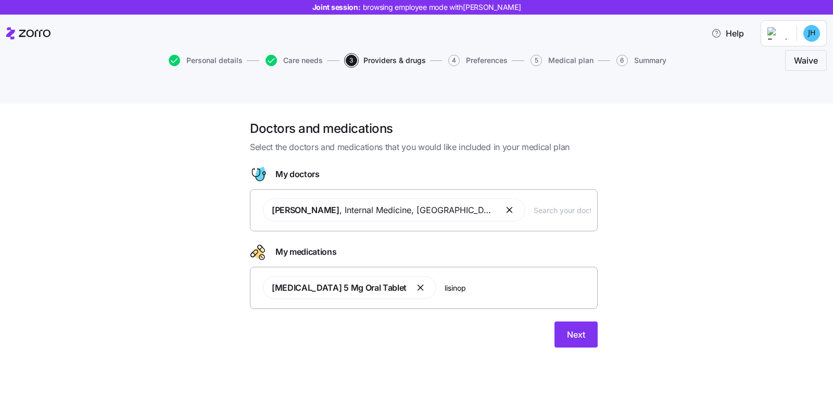
click at [533, 204] on input "text" at bounding box center [561, 209] width 57 height 11
type input "smith"
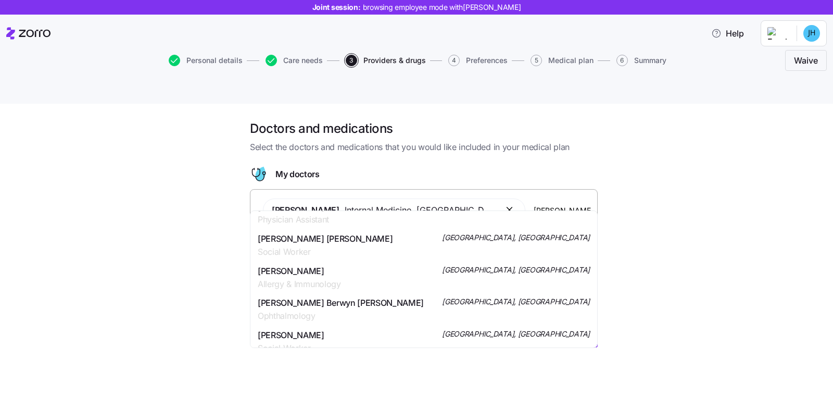
scroll to position [533, 0]
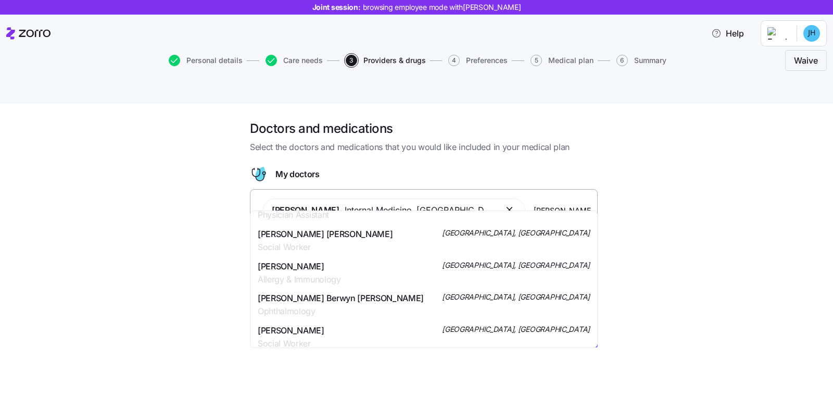
click at [422, 302] on div "Mr. William Berwyn Smith Ophthalmology San Diego, CA" at bounding box center [424, 304] width 332 height 26
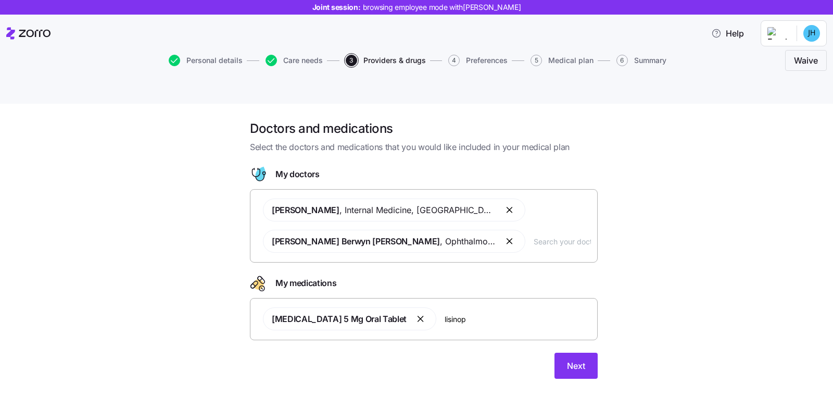
click at [638, 306] on div "Doctors and medications Select the doctors and medications that you would like …" at bounding box center [423, 255] width 789 height 271
click at [568, 359] on span "Next" at bounding box center [576, 365] width 18 height 12
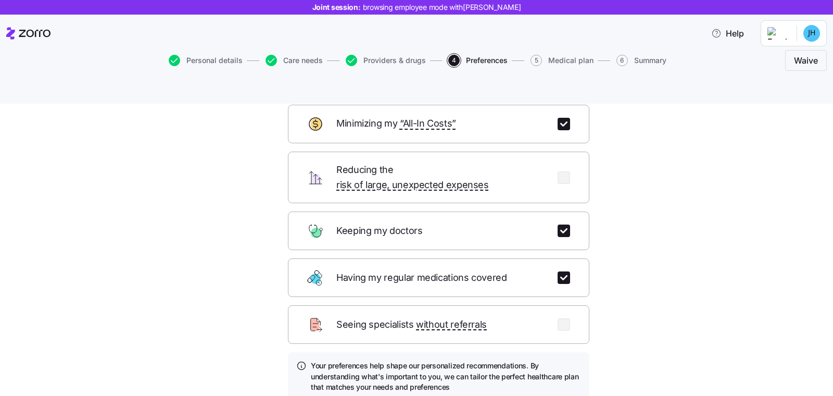
scroll to position [112, 0]
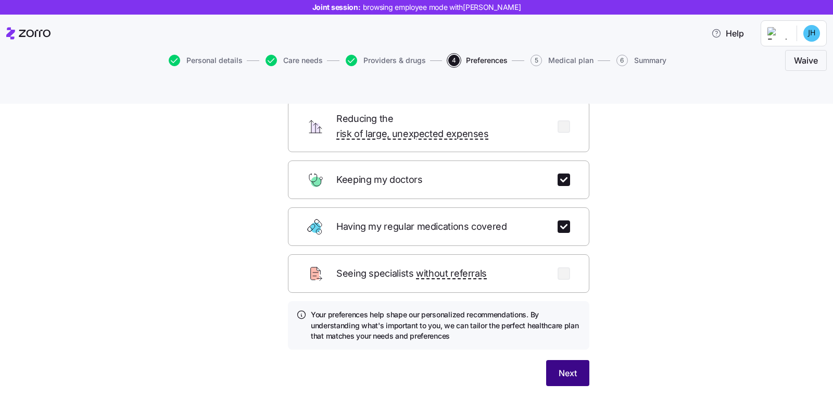
click at [570, 366] on span "Next" at bounding box center [567, 372] width 18 height 12
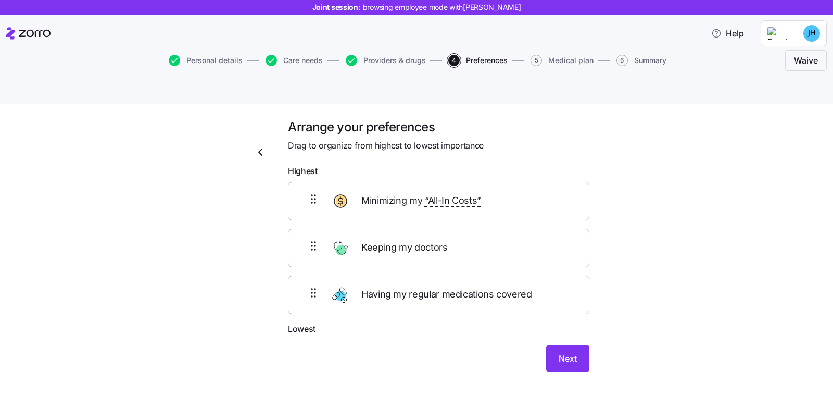
scroll to position [0, 0]
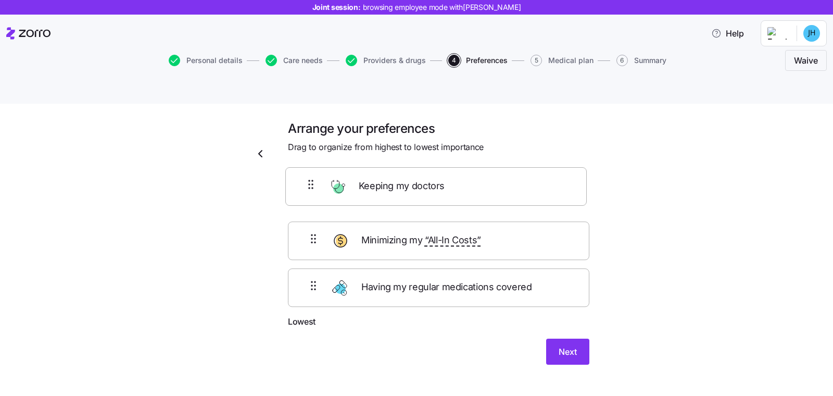
drag, startPoint x: 303, startPoint y: 224, endPoint x: 305, endPoint y: 181, distance: 42.8
click at [305, 183] on div "Minimizing my “All-In Costs” Keeping my doctors Having my regular medications c…" at bounding box center [438, 249] width 301 height 132
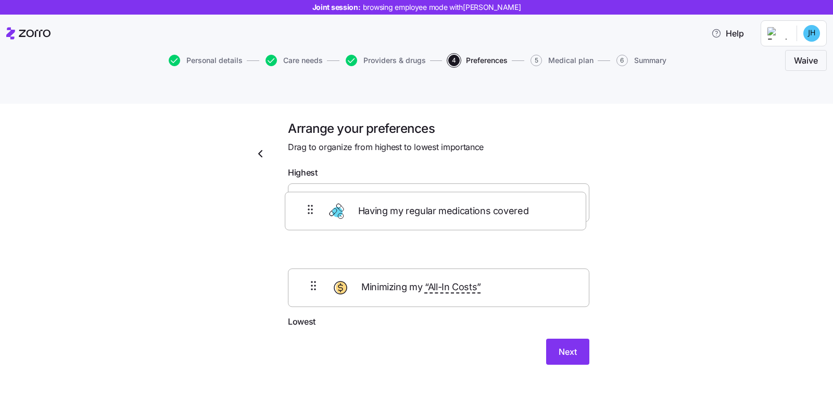
drag, startPoint x: 304, startPoint y: 275, endPoint x: 307, endPoint y: 209, distance: 65.6
click at [307, 209] on div "Keeping my doctors Minimizing my “All-In Costs” Having my regular medications c…" at bounding box center [438, 249] width 301 height 132
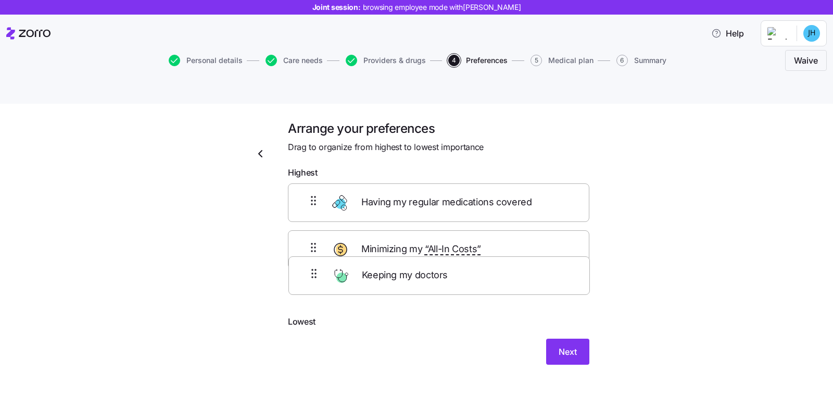
drag, startPoint x: 312, startPoint y: 179, endPoint x: 316, endPoint y: 239, distance: 60.5
click at [317, 281] on div "Keeping my doctors Having my regular medications covered Minimizing my “All-In …" at bounding box center [438, 249] width 301 height 132
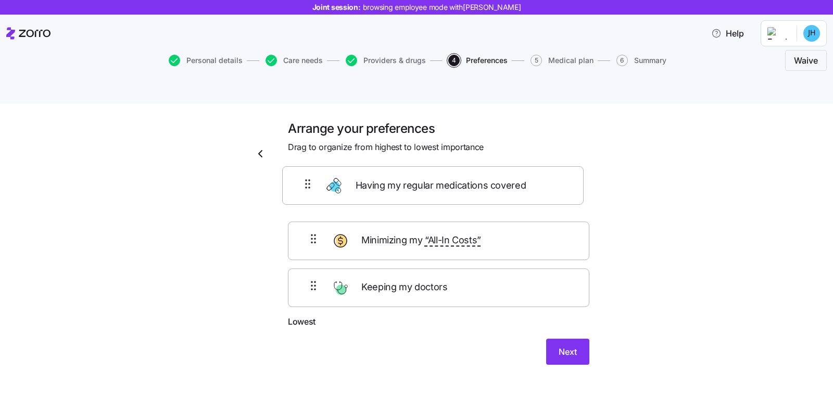
drag, startPoint x: 316, startPoint y: 218, endPoint x: 315, endPoint y: 184, distance: 34.4
click at [315, 184] on div "Minimizing my “All-In Costs” Having my regular medications covered Keeping my d…" at bounding box center [438, 249] width 301 height 132
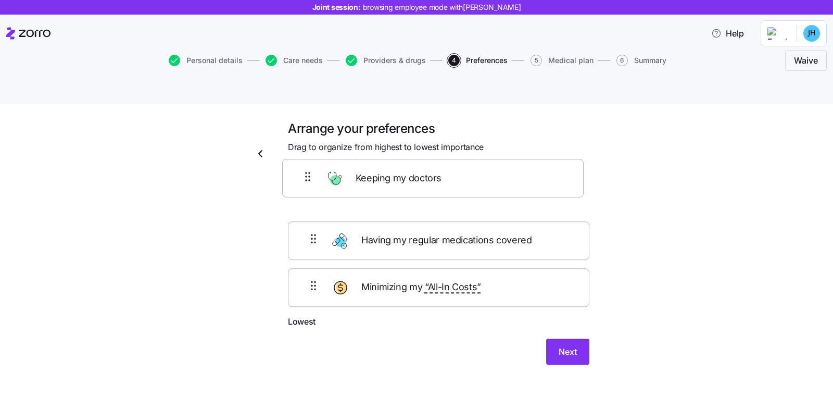
drag, startPoint x: 312, startPoint y: 274, endPoint x: 311, endPoint y: 176, distance: 97.8
click at [311, 183] on div "Having my regular medications covered Minimizing my “All-In Costs” Keeping my d…" at bounding box center [438, 249] width 301 height 132
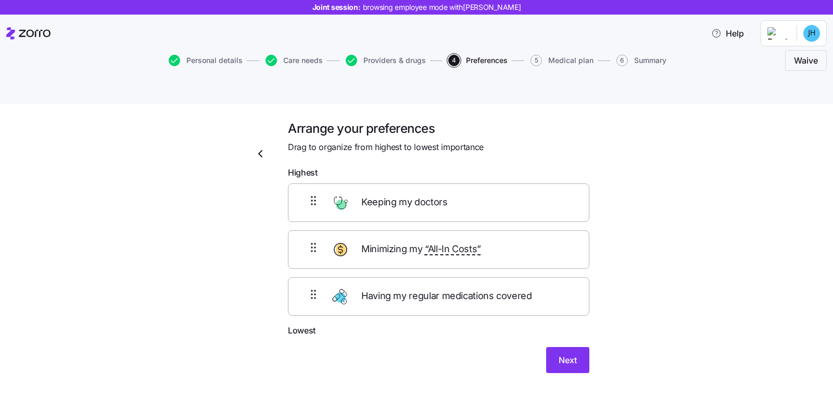
click at [565, 349] on div "Arrange your preferences Drag to organize from highest to lowest importance Hig…" at bounding box center [438, 252] width 318 height 265
click at [564, 347] on button "Next" at bounding box center [567, 360] width 43 height 26
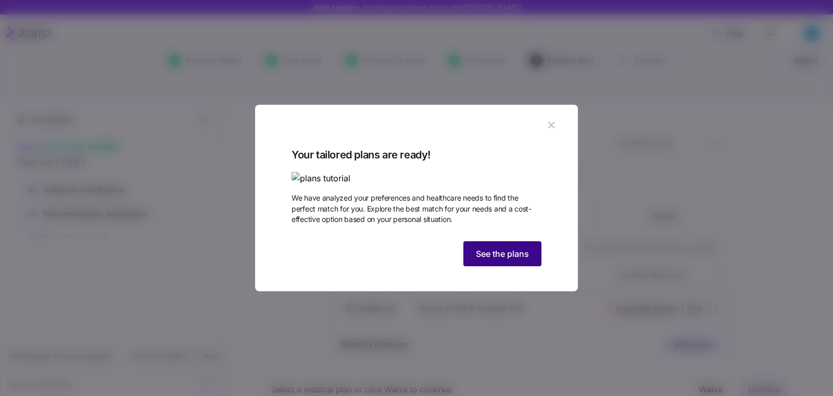
click at [521, 266] on button "See the plans" at bounding box center [502, 253] width 78 height 25
type textarea "x"
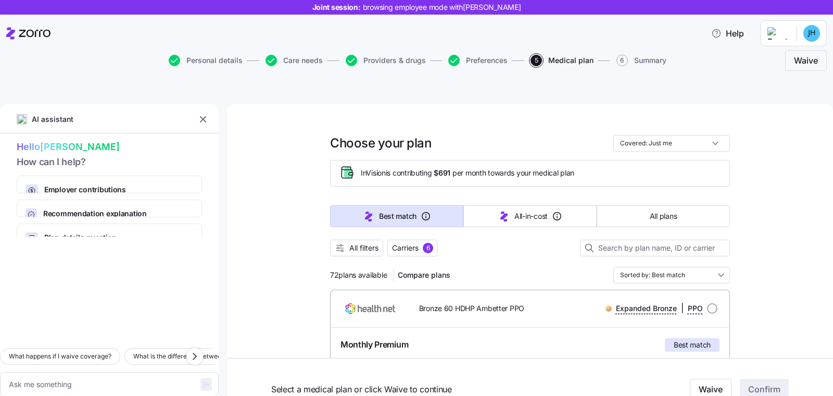
click at [209, 112] on button "button" at bounding box center [203, 119] width 15 height 15
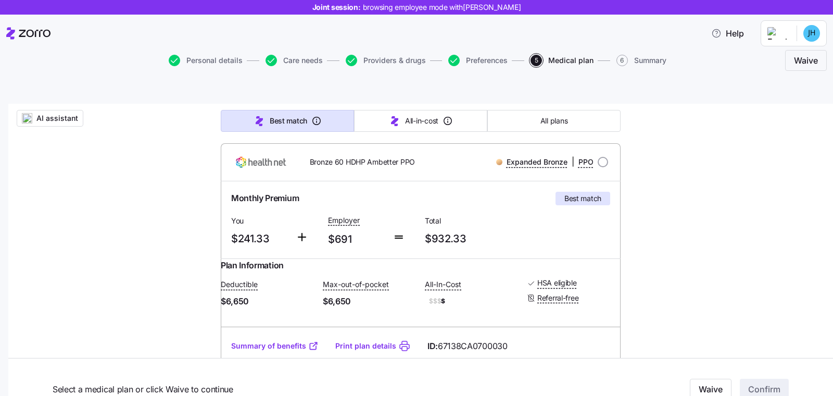
scroll to position [177, 0]
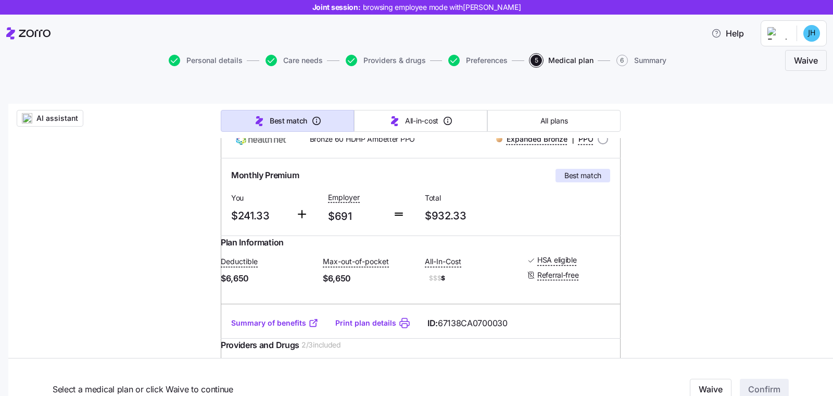
click at [245, 317] on link "Summary of benefits" at bounding box center [274, 322] width 87 height 10
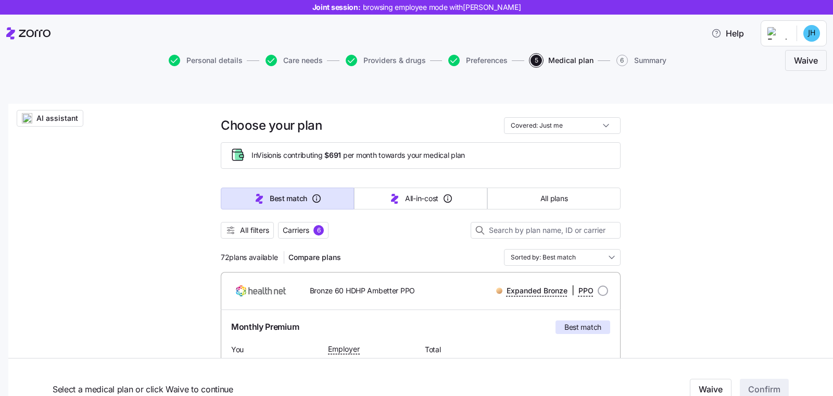
scroll to position [19, 0]
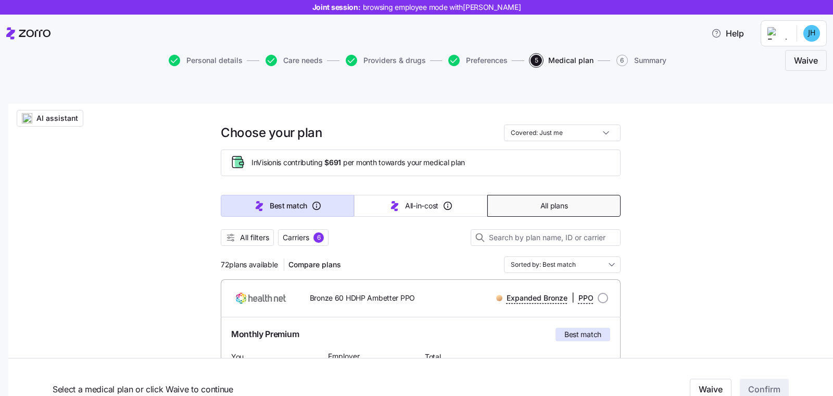
click at [562, 195] on button "All plans" at bounding box center [553, 206] width 133 height 22
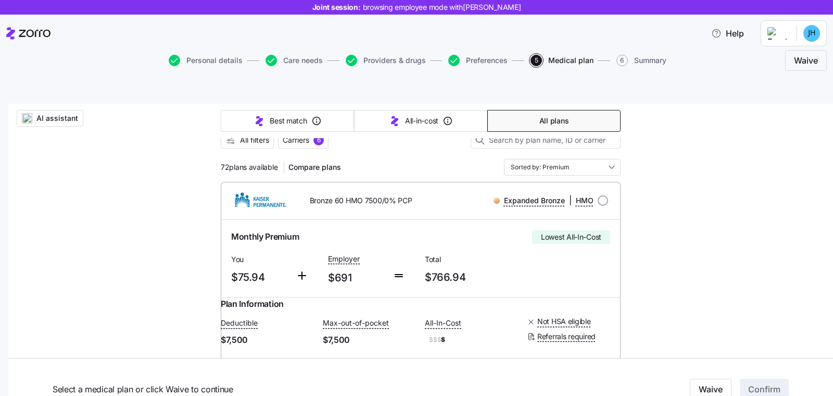
scroll to position [123, 0]
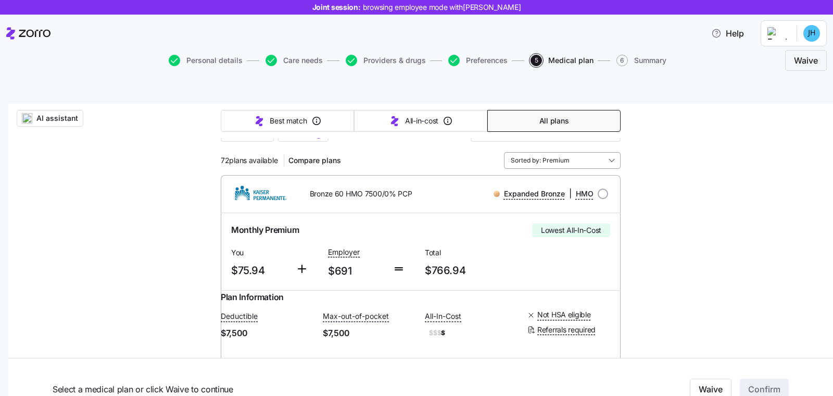
click at [555, 152] on input "Sorted by: Premium" at bounding box center [562, 160] width 117 height 17
drag, startPoint x: 666, startPoint y: 186, endPoint x: 634, endPoint y: 189, distance: 32.4
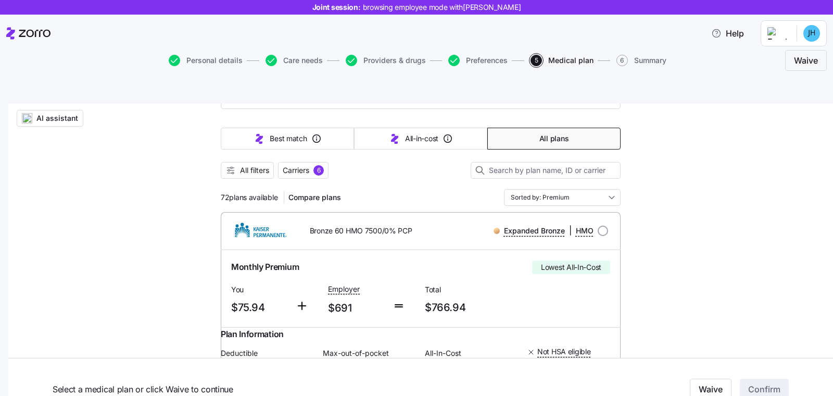
scroll to position [17, 0]
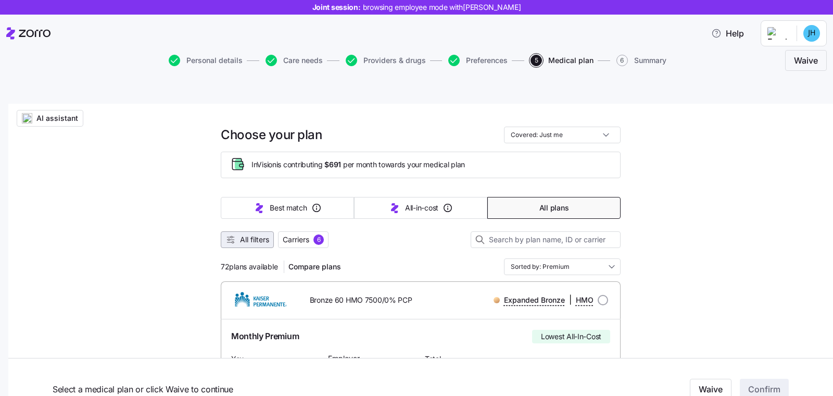
click at [246, 231] on button "All filters" at bounding box center [247, 239] width 53 height 17
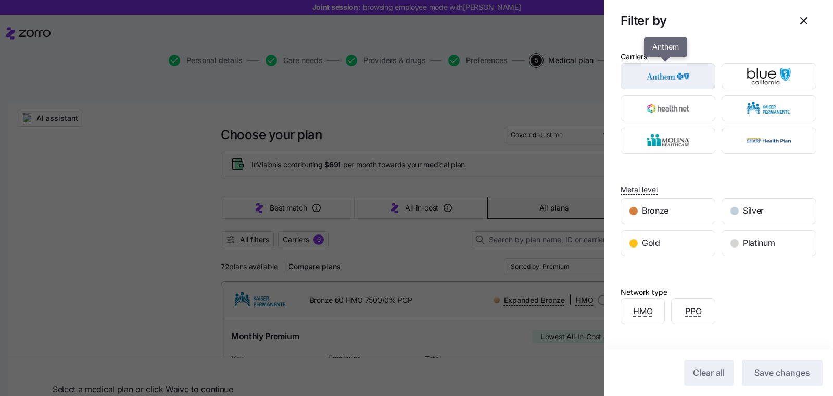
click at [693, 82] on img "button" at bounding box center [668, 76] width 77 height 21
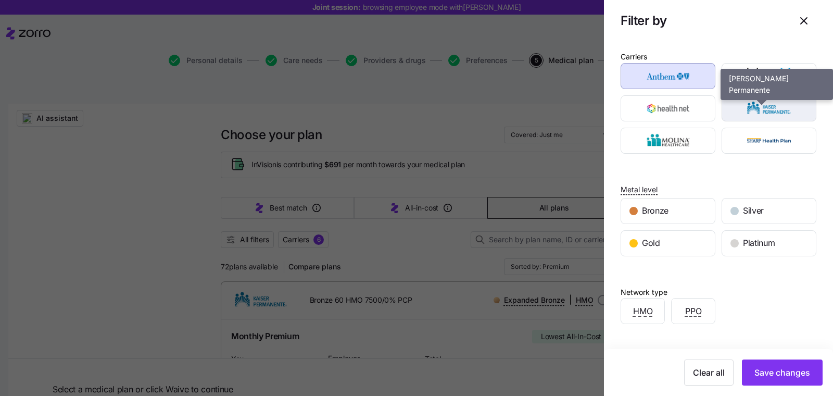
click at [774, 109] on img "button" at bounding box center [769, 108] width 77 height 21
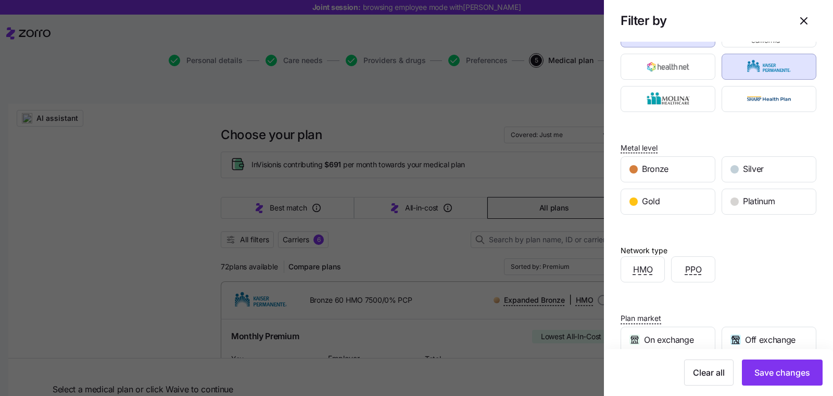
scroll to position [161, 0]
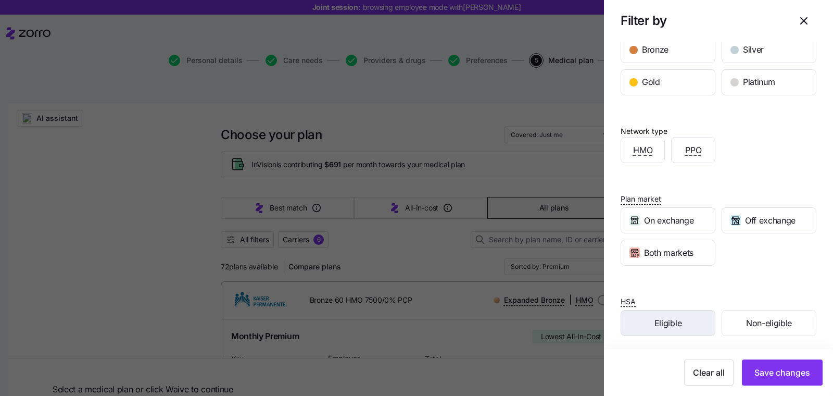
click at [677, 325] on span "Eligible" at bounding box center [667, 322] width 27 height 13
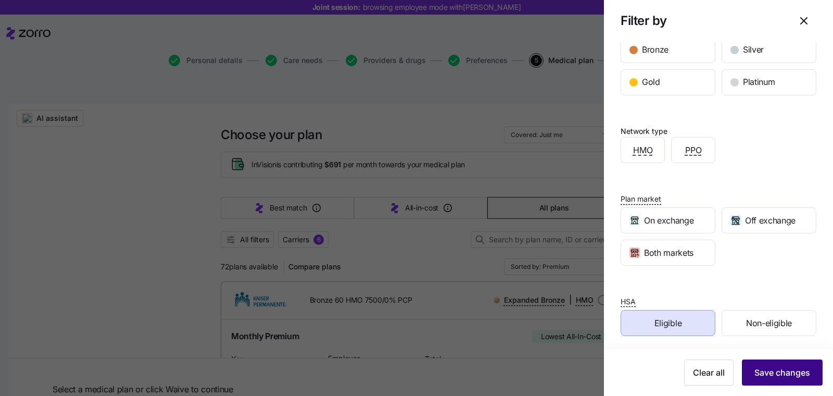
click at [754, 374] on span "Save changes" at bounding box center [782, 372] width 56 height 12
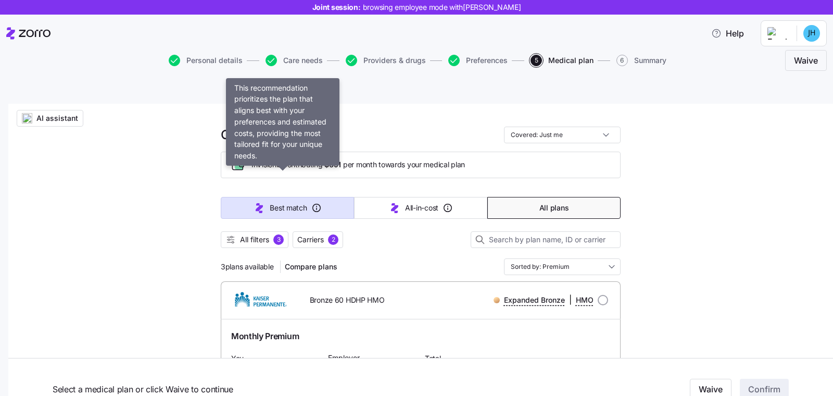
click at [270, 202] on span "Best match" at bounding box center [288, 207] width 37 height 10
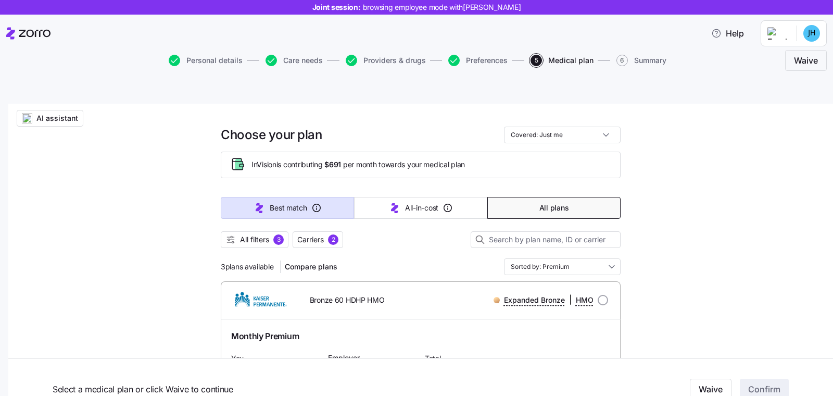
type input "Sorted by: Best match"
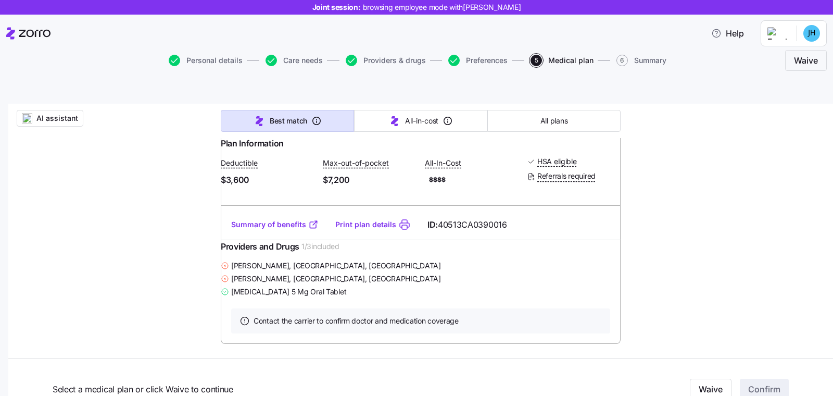
scroll to position [904, 0]
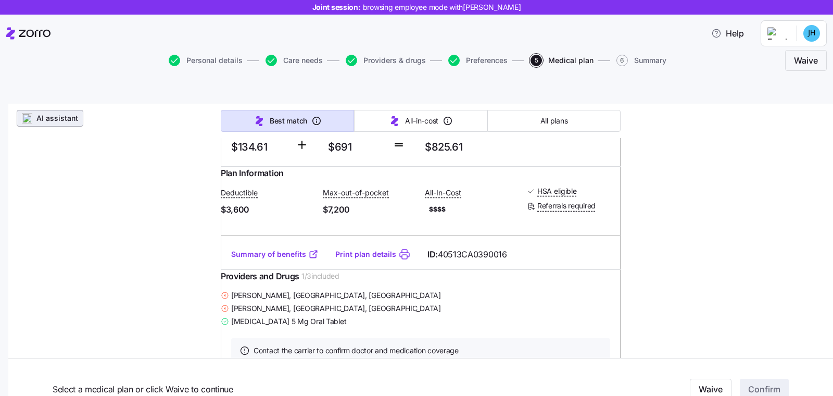
click at [39, 113] on span "AI assistant" at bounding box center [57, 118] width 42 height 10
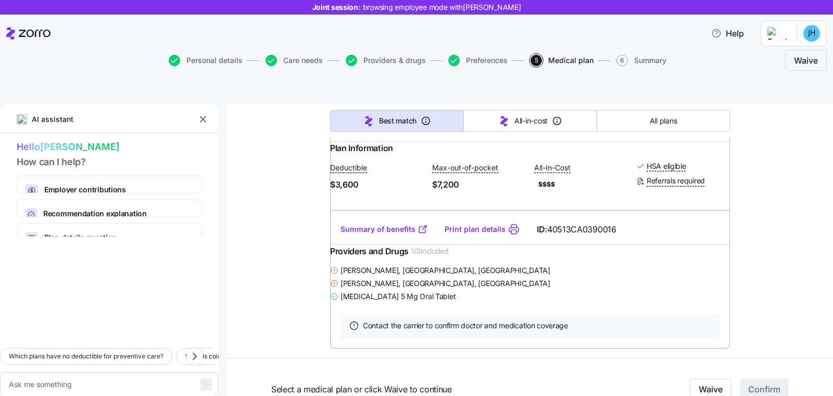
scroll to position [922, 0]
click at [195, 350] on icon "button" at bounding box center [194, 356] width 12 height 12
click at [198, 350] on icon "button" at bounding box center [194, 356] width 12 height 12
click at [192, 350] on icon "button" at bounding box center [194, 356] width 12 height 12
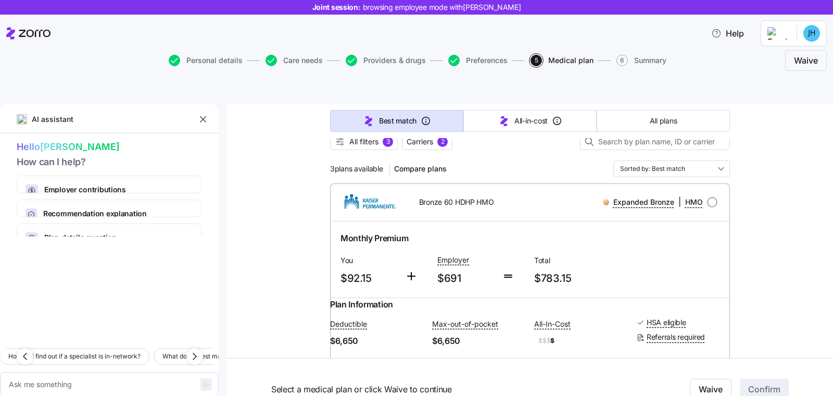
scroll to position [11, 0]
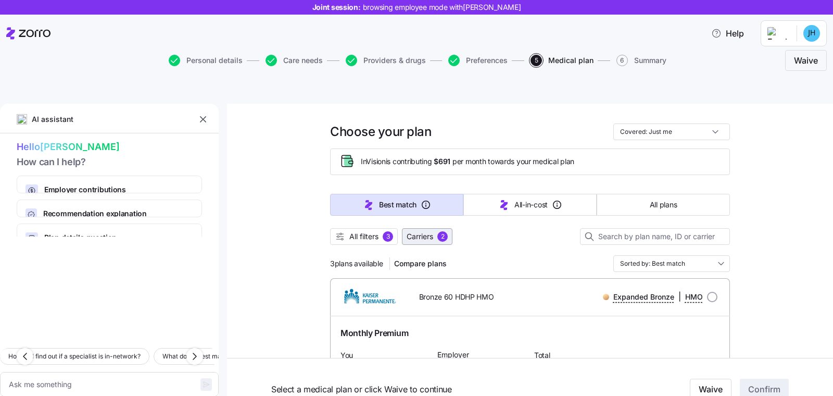
click at [416, 228] on button "Carriers 2" at bounding box center [427, 236] width 50 height 17
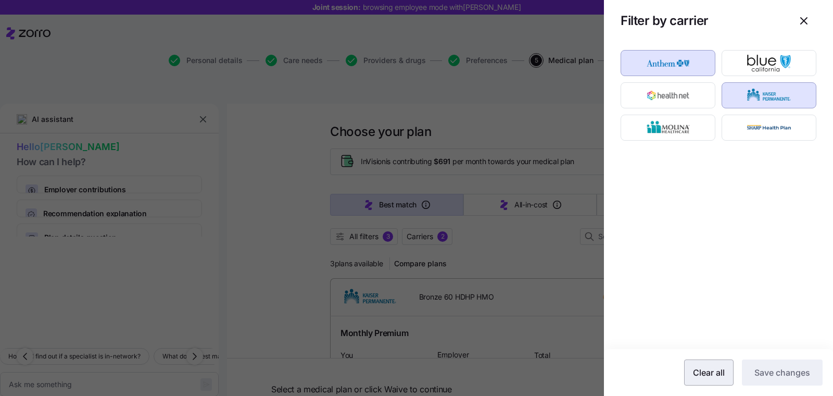
click at [713, 376] on span "Clear all" at bounding box center [709, 372] width 32 height 12
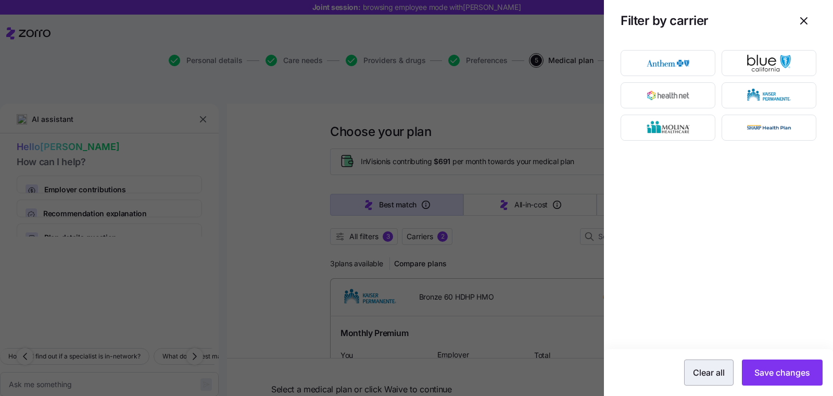
click at [697, 379] on button "Clear all" at bounding box center [708, 372] width 49 height 26
click at [805, 15] on icon "button" at bounding box center [803, 21] width 12 height 12
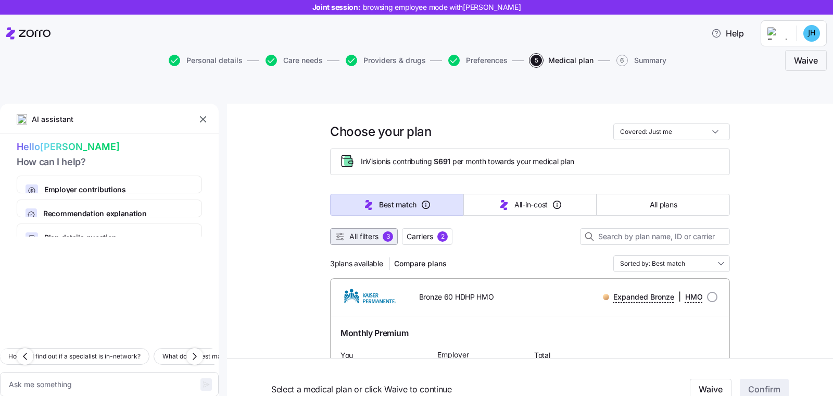
click at [365, 231] on span "All filters" at bounding box center [363, 236] width 29 height 10
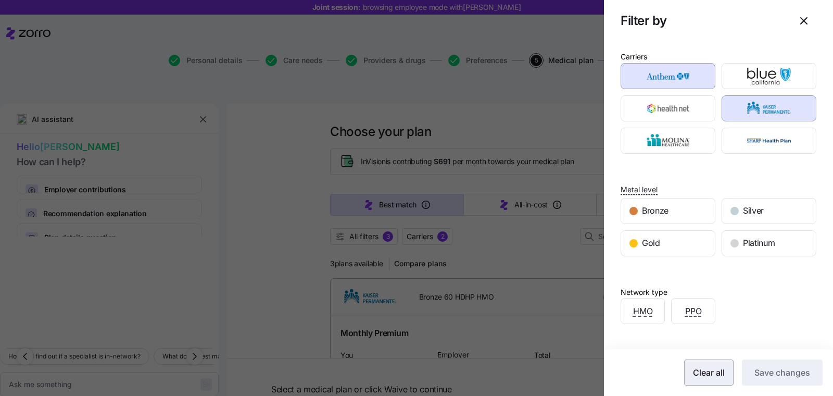
click at [705, 364] on button "Clear all" at bounding box center [708, 372] width 49 height 26
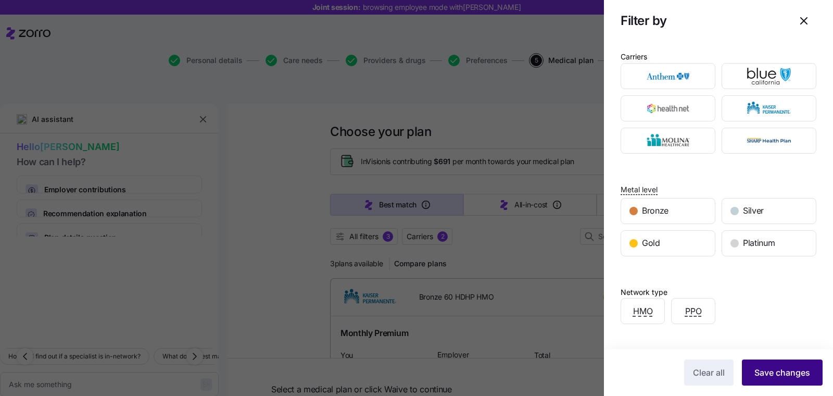
click at [776, 379] on button "Save changes" at bounding box center [782, 372] width 81 height 26
type textarea "x"
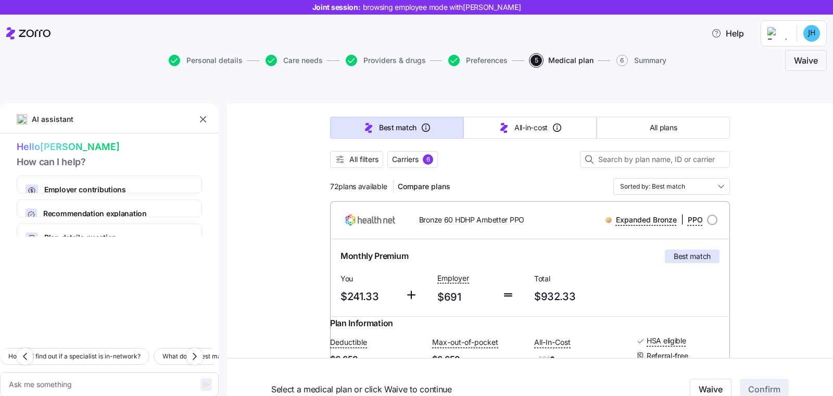
scroll to position [89, 0]
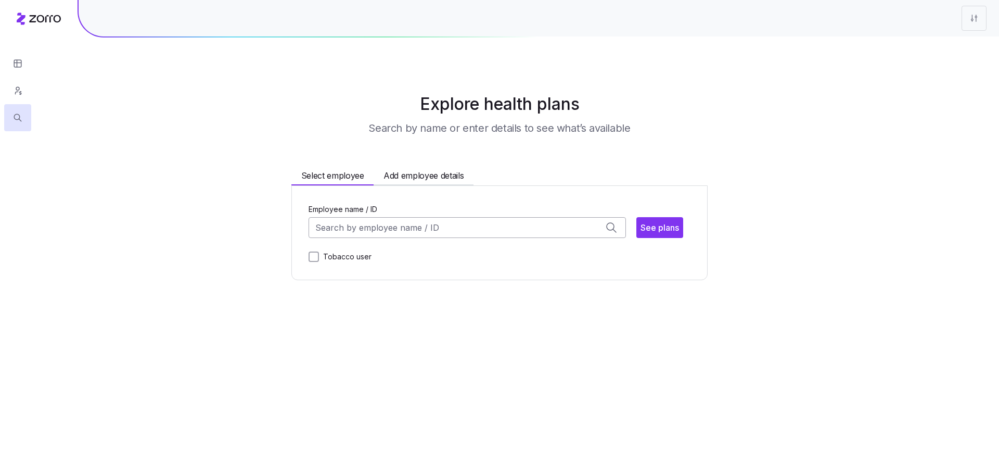
click at [449, 225] on input "Employee name / ID" at bounding box center [467, 227] width 317 height 21
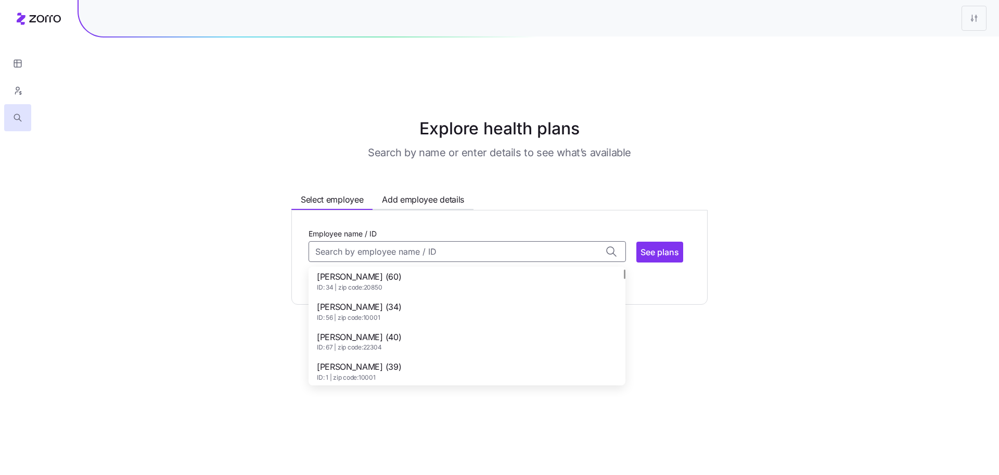
scroll to position [3, 0]
click at [396, 313] on span "ID: 56 | zip code: 10001" at bounding box center [359, 317] width 84 height 9
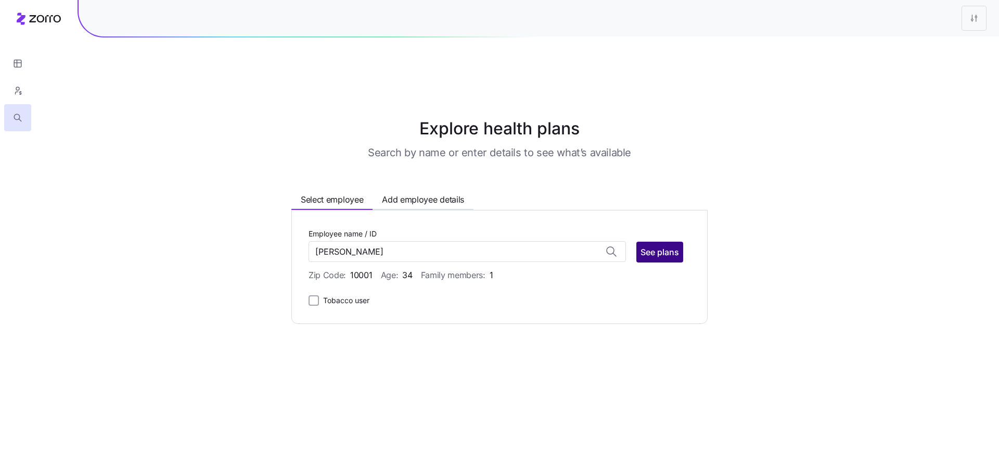
click at [660, 246] on span "See plans" at bounding box center [660, 252] width 39 height 12
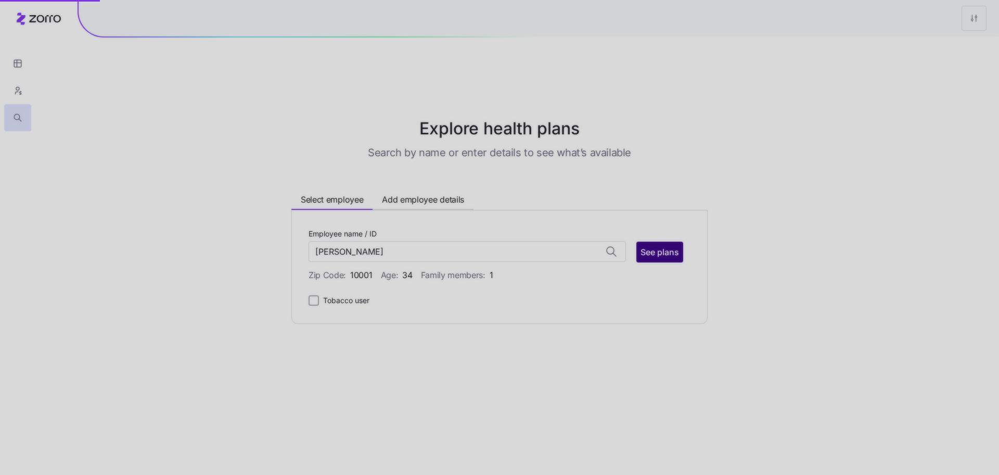
type input "[PERSON_NAME] (ID: 56)"
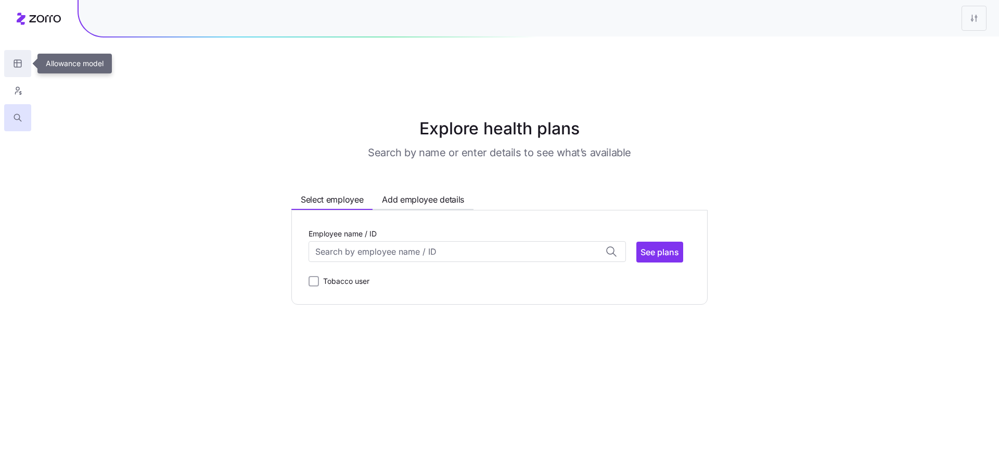
click at [15, 59] on icon "button" at bounding box center [17, 63] width 9 height 10
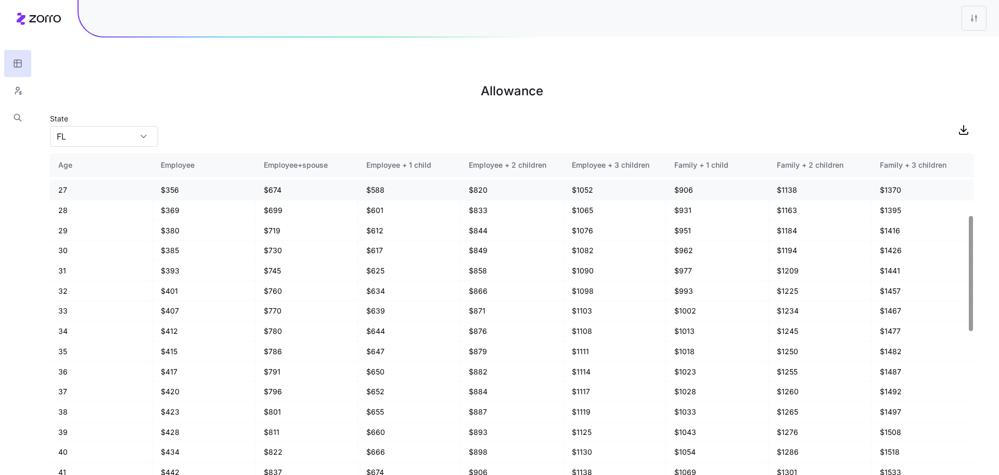
scroll to position [178, 0]
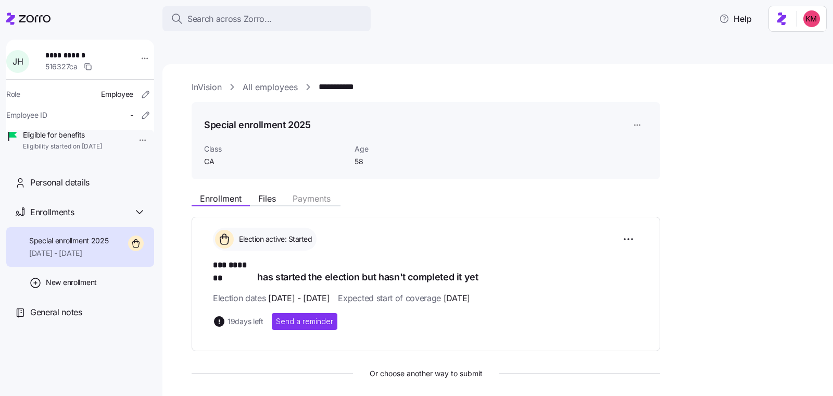
scroll to position [147, 0]
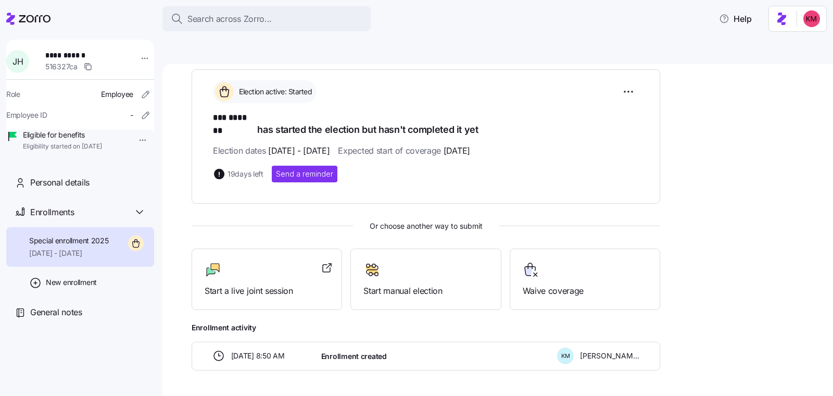
click at [23, 6] on div at bounding box center [28, 18] width 44 height 29
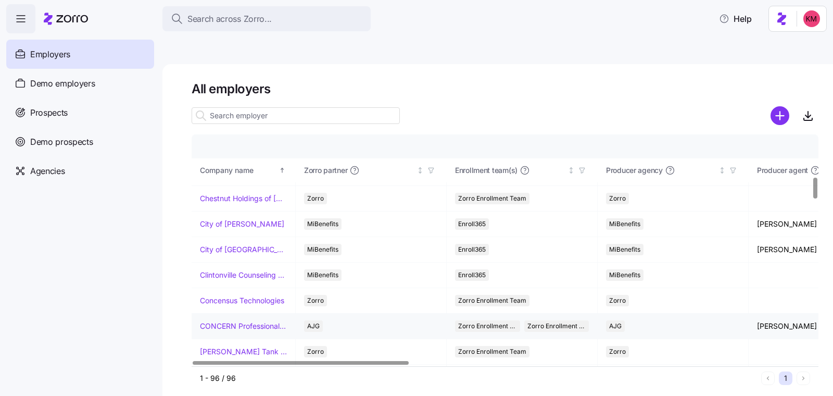
scroll to position [518, 0]
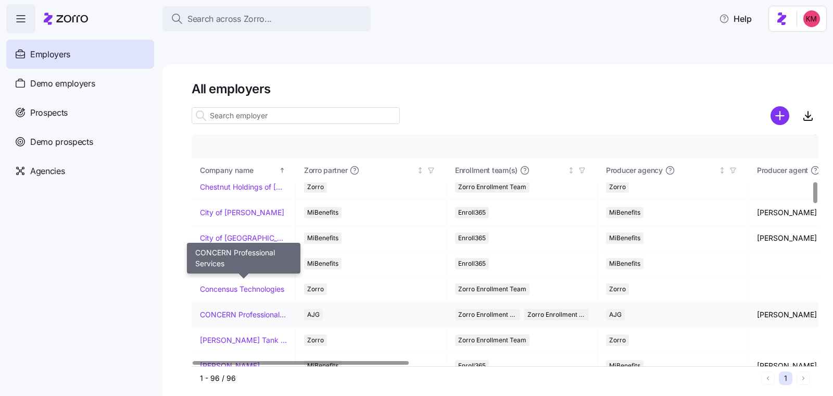
click at [223, 309] on link "CONCERN Professional Services" at bounding box center [243, 314] width 87 height 10
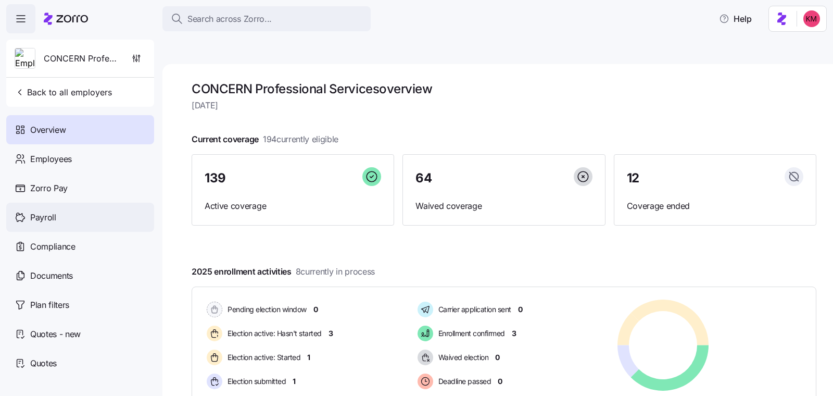
click at [80, 216] on div "Payroll" at bounding box center [80, 216] width 148 height 29
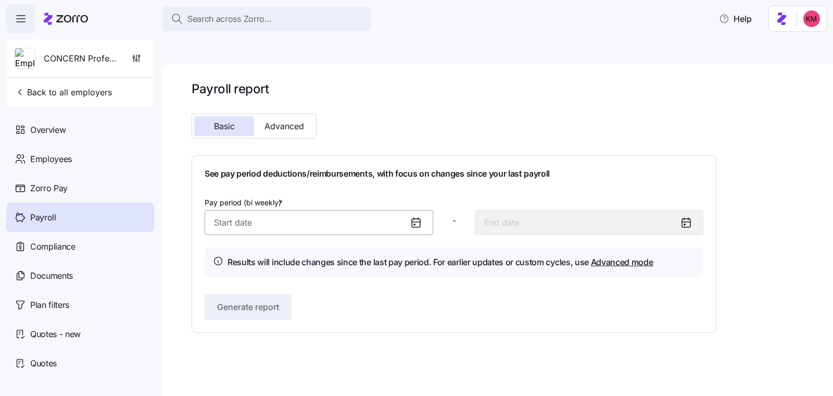
click at [356, 210] on input "Pay period (bi weekly) *" at bounding box center [319, 222] width 228 height 25
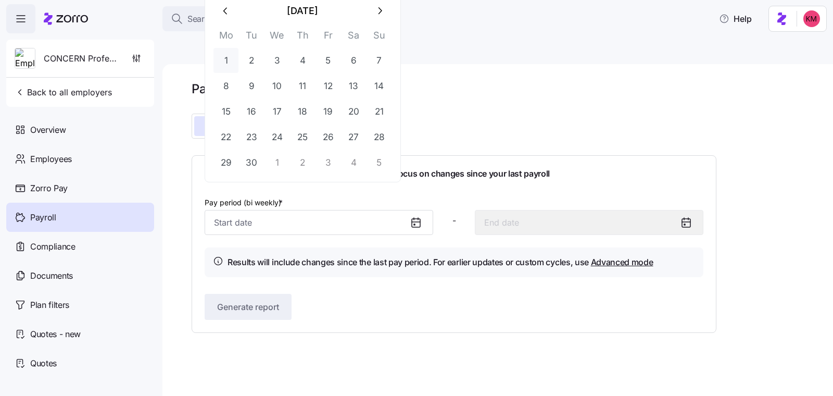
click at [232, 58] on button "1" at bounding box center [225, 60] width 25 height 25
type input "[DATE]"
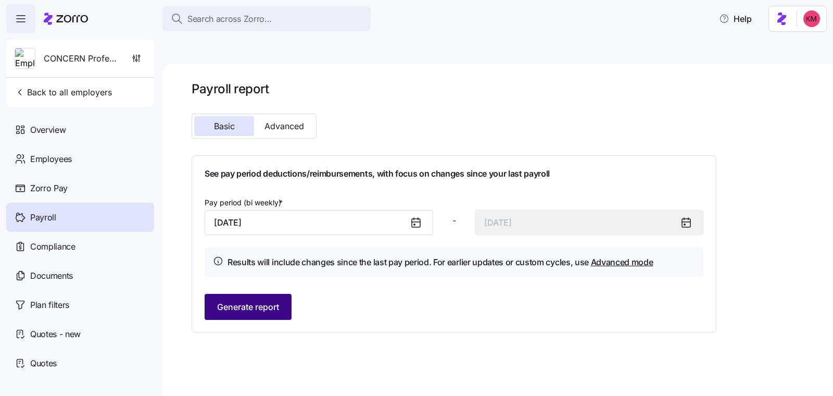
click at [262, 294] on button "Generate report" at bounding box center [248, 307] width 87 height 26
